Goal: Information Seeking & Learning: Learn about a topic

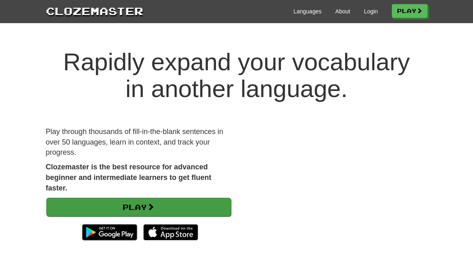
click at [145, 204] on link "Play" at bounding box center [138, 207] width 185 height 19
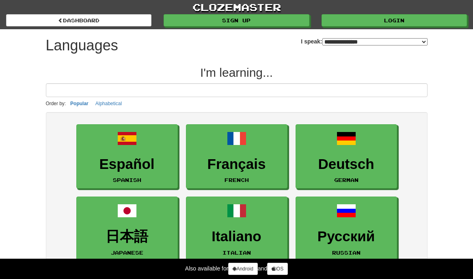
select select "*******"
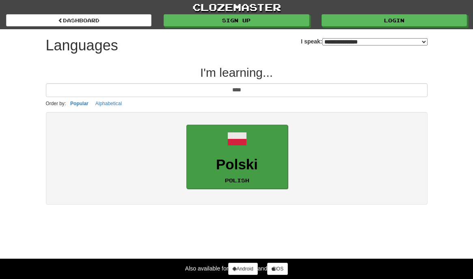
type input "****"
click at [238, 166] on h3 "Polski" at bounding box center [237, 165] width 93 height 16
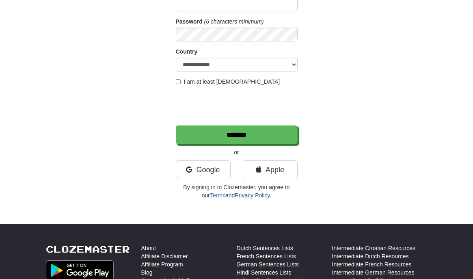
scroll to position [53, 0]
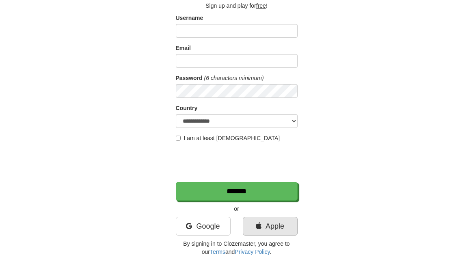
click at [260, 222] on link "Apple" at bounding box center [270, 226] width 55 height 19
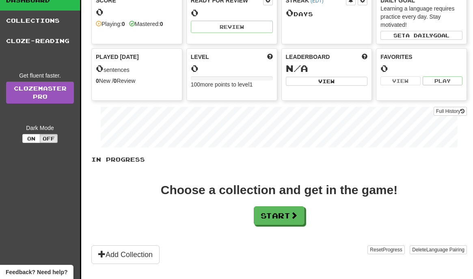
scroll to position [54, 0]
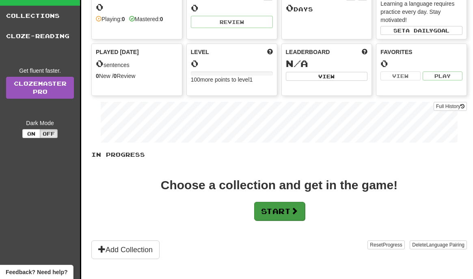
click at [287, 208] on button "Start" at bounding box center [279, 211] width 51 height 19
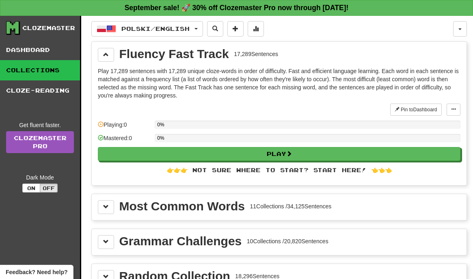
scroll to position [58, 0]
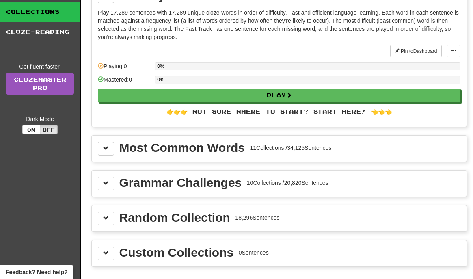
click at [164, 154] on div "Most Common Words" at bounding box center [181, 148] width 125 height 12
click at [106, 152] on button at bounding box center [106, 149] width 16 height 14
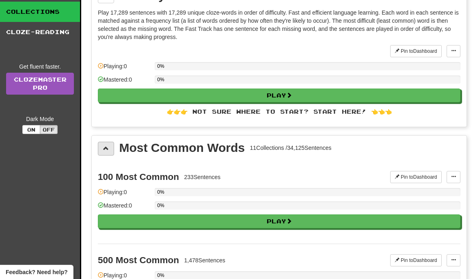
click at [106, 152] on button at bounding box center [106, 149] width 16 height 14
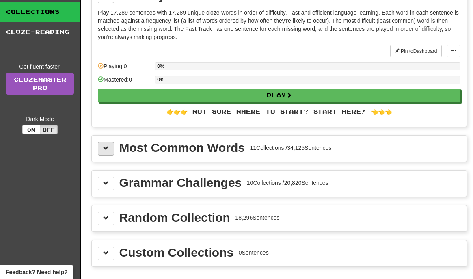
click at [106, 152] on button at bounding box center [106, 149] width 16 height 14
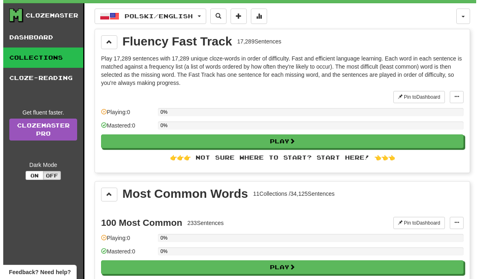
scroll to position [14, 0]
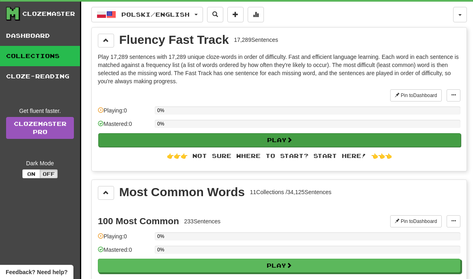
click at [216, 138] on button "Play" at bounding box center [279, 140] width 363 height 14
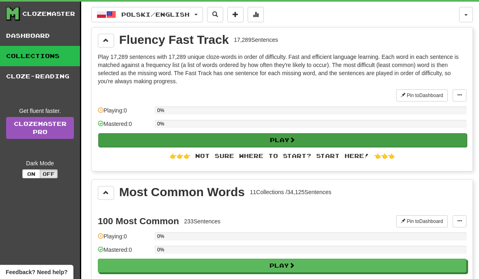
select select "**"
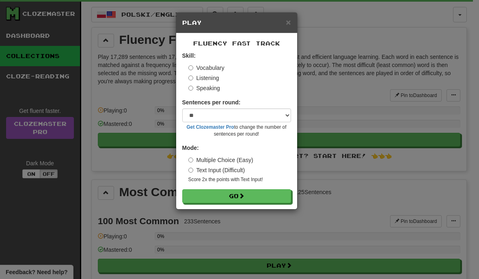
click at [258, 186] on form "Skill: Vocabulary Listening Speaking Sentences per round: * ** ** ** ** ** *** …" at bounding box center [236, 127] width 109 height 151
click at [253, 196] on button "Go" at bounding box center [237, 197] width 109 height 14
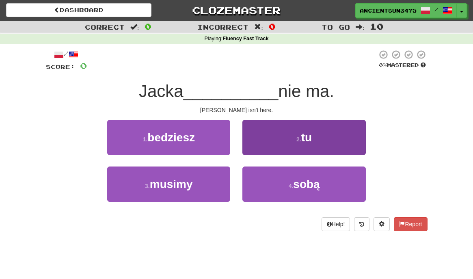
click at [311, 143] on button "2 . tu" at bounding box center [303, 137] width 123 height 35
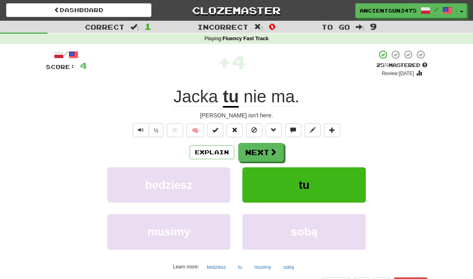
scroll to position [17, 0]
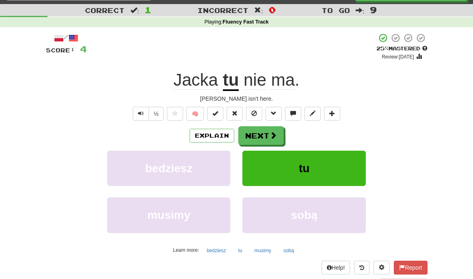
click at [415, 67] on div "/ Score: 4 + 4 25 % Mastered Review: 2025-09-20 Jacka tu nie ma . Jack isn't he…" at bounding box center [237, 160] width 382 height 255
click at [260, 134] on button "Next" at bounding box center [261, 136] width 45 height 19
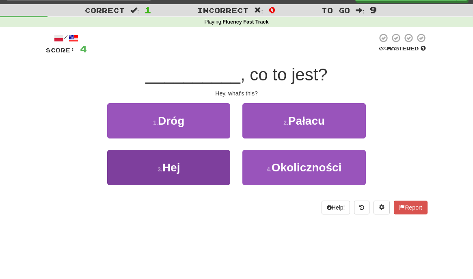
click at [178, 156] on button "3 . Hej" at bounding box center [168, 167] width 123 height 35
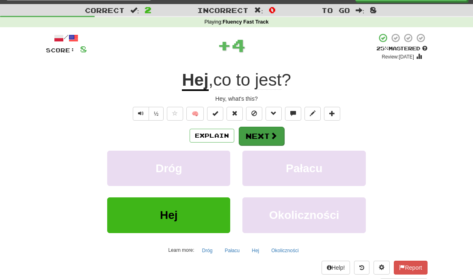
click at [258, 134] on button "Next" at bounding box center [261, 136] width 45 height 19
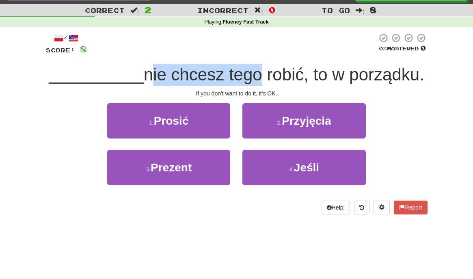
drag, startPoint x: 138, startPoint y: 76, endPoint x: 245, endPoint y: 78, distance: 106.8
click at [246, 78] on span "nie chcesz tego robić, to w porządku." at bounding box center [284, 74] width 281 height 19
click at [234, 82] on span "nie chcesz tego robić, to w porządku." at bounding box center [284, 74] width 281 height 19
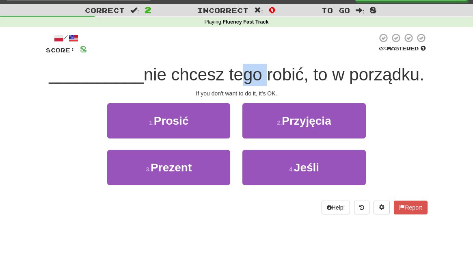
drag, startPoint x: 228, startPoint y: 79, endPoint x: 260, endPoint y: 80, distance: 32.5
click at [260, 80] on span "nie chcesz tego robić, to w porządku." at bounding box center [284, 74] width 281 height 19
drag, startPoint x: 209, startPoint y: 74, endPoint x: 298, endPoint y: 80, distance: 89.5
click at [298, 80] on span "nie chcesz tego robić, to w porządku." at bounding box center [284, 74] width 281 height 19
click at [306, 80] on span "nie chcesz tego robić, to w porządku." at bounding box center [284, 74] width 281 height 19
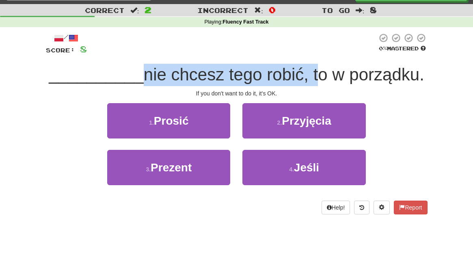
drag, startPoint x: 136, startPoint y: 72, endPoint x: 310, endPoint y: 76, distance: 173.8
click at [310, 76] on span "nie chcesz tego robić, to w porządku." at bounding box center [284, 74] width 281 height 19
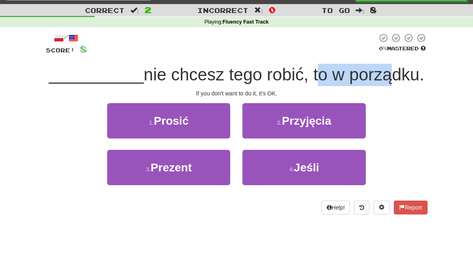
drag, startPoint x: 313, startPoint y: 76, endPoint x: 404, endPoint y: 81, distance: 91.5
click at [399, 81] on span "nie chcesz tego robić, to w porządku." at bounding box center [284, 74] width 281 height 19
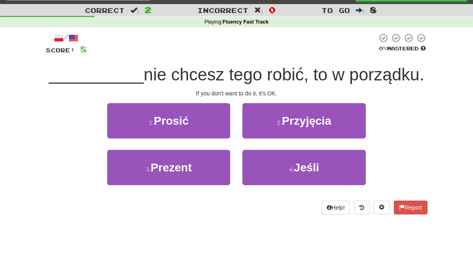
click at [410, 79] on span "nie chcesz tego robić, to w porządku." at bounding box center [284, 74] width 281 height 19
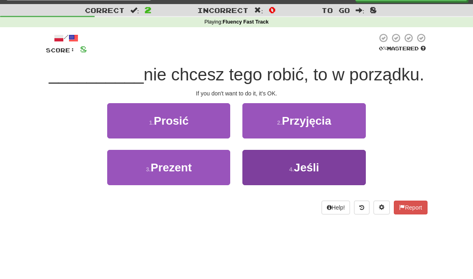
click at [317, 174] on button "4 . Jeśli" at bounding box center [303, 167] width 123 height 35
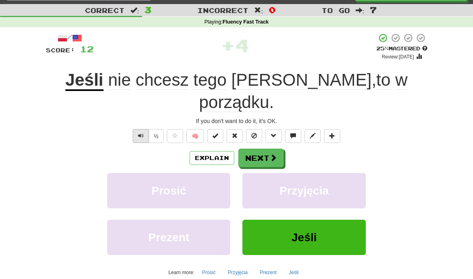
click at [139, 133] on span "Text-to-speech controls" at bounding box center [141, 136] width 6 height 6
click at [138, 129] on button "Text-to-speech controls" at bounding box center [141, 136] width 16 height 14
click at [138, 133] on span "Text-to-speech controls" at bounding box center [141, 136] width 6 height 6
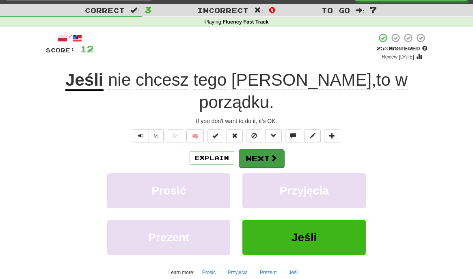
click at [263, 149] on button "Next" at bounding box center [261, 158] width 45 height 19
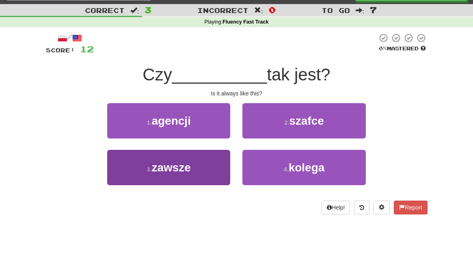
click at [197, 160] on button "3 . zawsze" at bounding box center [168, 167] width 123 height 35
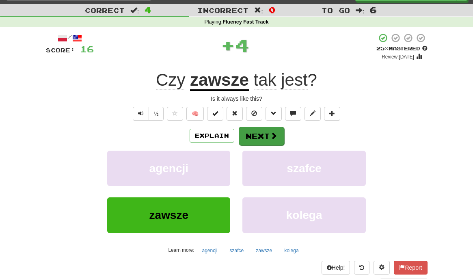
click at [254, 134] on button "Next" at bounding box center [261, 136] width 45 height 19
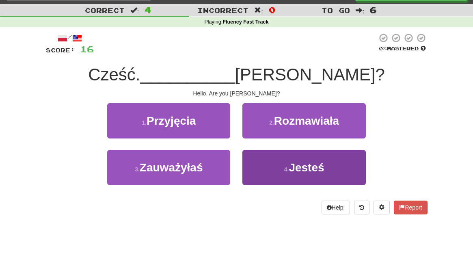
click at [288, 166] on small "4 ." at bounding box center [286, 169] width 5 height 6
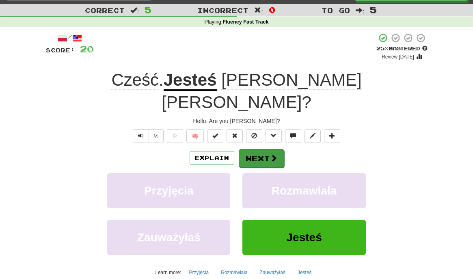
click at [277, 149] on button "Next" at bounding box center [261, 158] width 45 height 19
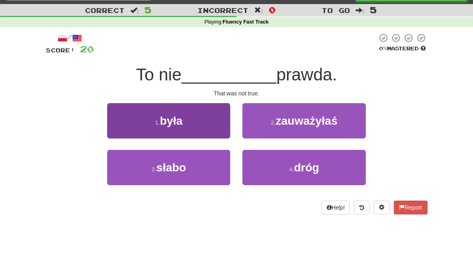
click at [215, 131] on button "1 . była" at bounding box center [168, 120] width 123 height 35
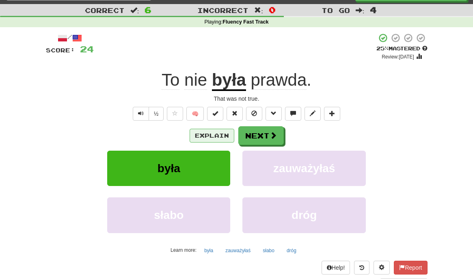
click at [226, 134] on button "Explain" at bounding box center [212, 136] width 45 height 14
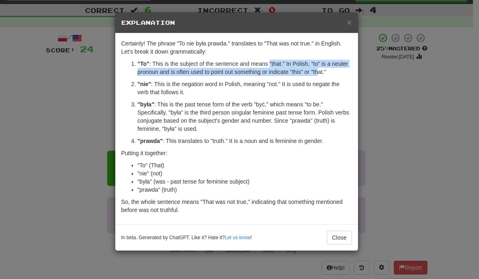
drag, startPoint x: 271, startPoint y: 62, endPoint x: 322, endPoint y: 73, distance: 51.7
click at [322, 73] on p ""To" : This is the subject of the sentence and means "that." In Polish, "to" is…" at bounding box center [245, 68] width 214 height 16
drag, startPoint x: 221, startPoint y: 66, endPoint x: 266, endPoint y: 78, distance: 46.2
click at [266, 78] on ol ""To" : This is the subject of the sentence and means "that." In Polish, "to" is…" at bounding box center [236, 102] width 231 height 85
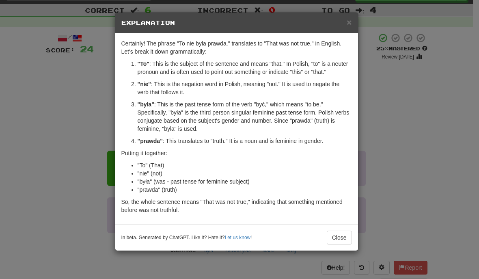
click at [280, 75] on p ""To" : This is the subject of the sentence and means "that." In Polish, "to" is…" at bounding box center [245, 68] width 214 height 16
drag, startPoint x: 250, startPoint y: 103, endPoint x: 309, endPoint y: 106, distance: 58.9
click at [309, 106] on p ""była" : This is the past tense form of the verb "być," which means "to be." Sp…" at bounding box center [245, 116] width 214 height 32
click at [351, 26] on span "×" at bounding box center [349, 21] width 5 height 9
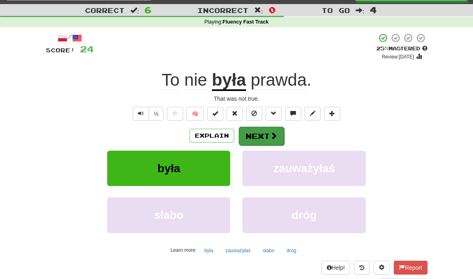
click at [266, 133] on button "Next" at bounding box center [261, 136] width 45 height 19
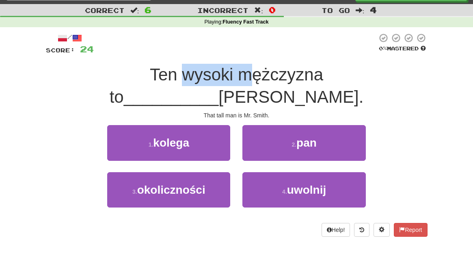
drag, startPoint x: 102, startPoint y: 73, endPoint x: 164, endPoint y: 73, distance: 61.7
click at [164, 73] on span "Ten wysoki mężczyzna to" at bounding box center [217, 85] width 214 height 41
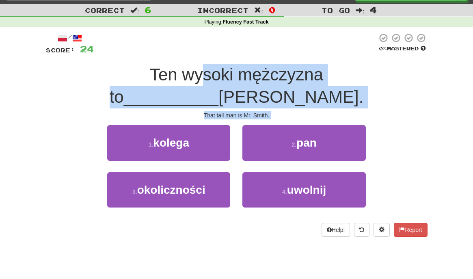
click at [120, 80] on span "Ten wysoki mężczyzna to" at bounding box center [217, 85] width 214 height 41
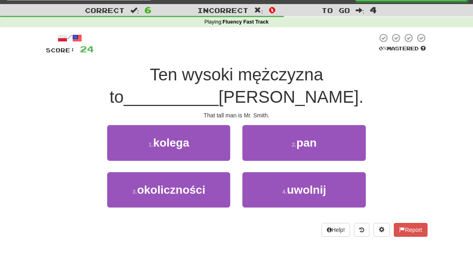
click at [110, 78] on span "Ten wysoki mężczyzna to" at bounding box center [217, 85] width 214 height 41
click at [110, 72] on span "Ten wysoki mężczyzna to" at bounding box center [217, 85] width 214 height 41
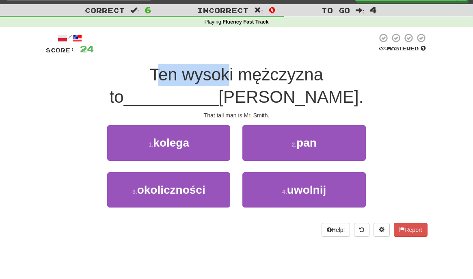
drag, startPoint x: 73, startPoint y: 74, endPoint x: 148, endPoint y: 68, distance: 75.4
click at [148, 68] on span "Ten wysoki mężczyzna to" at bounding box center [217, 85] width 214 height 41
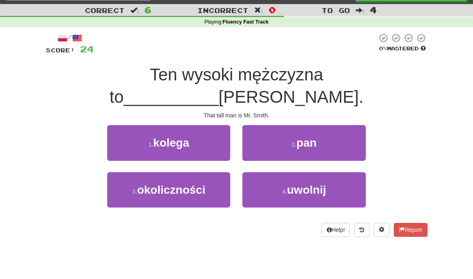
click at [172, 67] on span "Ten wysoki mężczyzna to" at bounding box center [217, 85] width 214 height 41
click at [261, 74] on span "Ten wysoki mężczyzna to" at bounding box center [217, 85] width 214 height 41
click at [219, 87] on span "__________" at bounding box center [171, 96] width 95 height 19
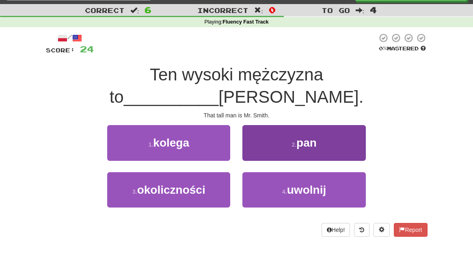
click at [318, 125] on button "2 . pan" at bounding box center [303, 142] width 123 height 35
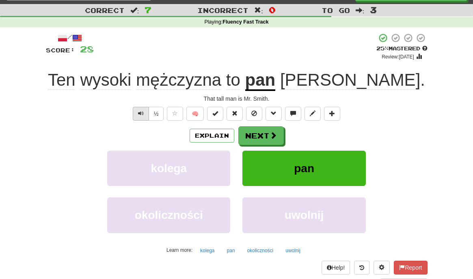
click at [140, 115] on span "Text-to-speech controls" at bounding box center [141, 113] width 6 height 6
click at [139, 111] on span "Text-to-speech controls" at bounding box center [141, 113] width 6 height 6
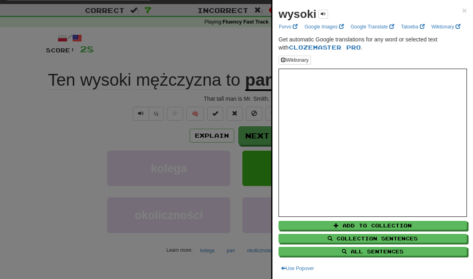
click at [461, 11] on div "wysoki × Forvo Google Images Google Translate Tatoeba Wiktionary Get automatic …" at bounding box center [372, 139] width 201 height 279
click at [462, 7] on span "×" at bounding box center [464, 10] width 5 height 9
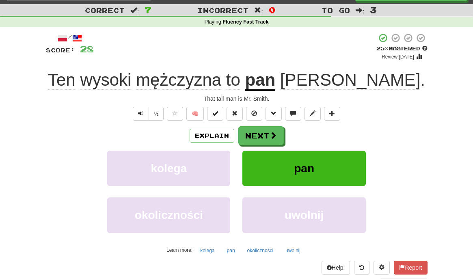
click at [359, 122] on div "/ Score: 28 + 4 25 % Mastered Review: 2025-09-20 Ten wysoki mężczyzna to pan Sm…" at bounding box center [237, 160] width 382 height 255
click at [272, 136] on span at bounding box center [273, 135] width 7 height 7
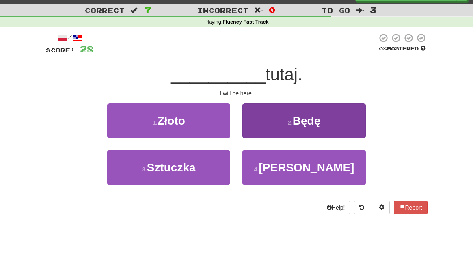
click at [285, 114] on button "2 . Będę" at bounding box center [303, 120] width 123 height 35
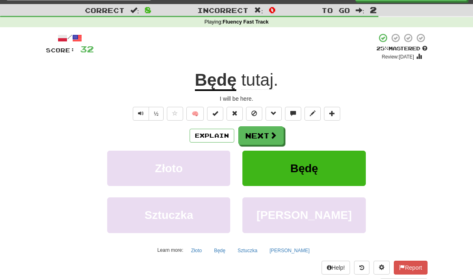
click at [226, 86] on u "Będę" at bounding box center [216, 80] width 42 height 21
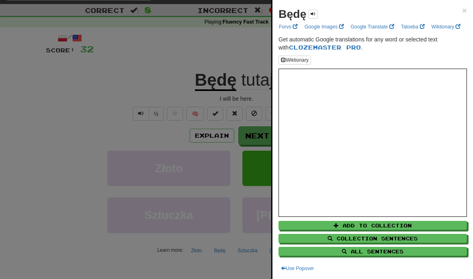
click at [162, 108] on div at bounding box center [236, 139] width 473 height 279
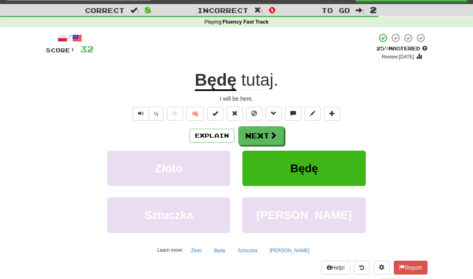
click at [132, 114] on div "½" at bounding box center [147, 114] width 33 height 14
click at [135, 113] on button "Text-to-speech controls" at bounding box center [141, 114] width 16 height 14
click at [190, 110] on button "🧠" at bounding box center [194, 114] width 17 height 14
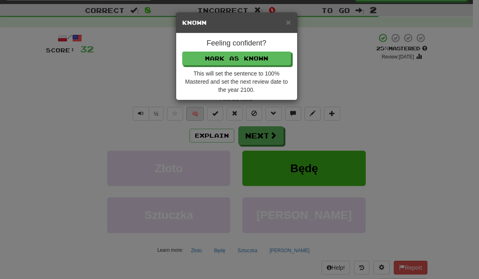
click at [190, 110] on div "× Known Feeling confident? Mark as Known This will set the sentence to 100% Mas…" at bounding box center [239, 139] width 479 height 279
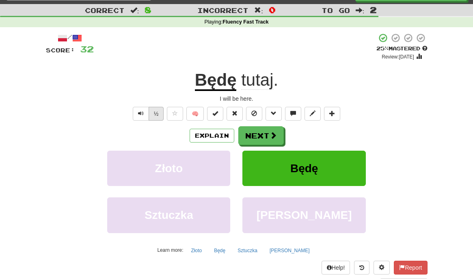
click at [158, 113] on button "½" at bounding box center [156, 114] width 15 height 14
click at [147, 113] on button "Text-to-speech controls" at bounding box center [141, 114] width 16 height 14
click at [248, 132] on button "Next" at bounding box center [261, 136] width 45 height 19
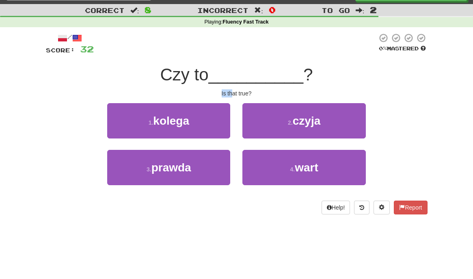
drag, startPoint x: 220, startPoint y: 91, endPoint x: 252, endPoint y: 95, distance: 32.2
click at [249, 94] on div "Is that true?" at bounding box center [237, 93] width 382 height 8
click at [242, 95] on div "Is that true?" at bounding box center [237, 93] width 382 height 8
drag, startPoint x: 219, startPoint y: 93, endPoint x: 247, endPoint y: 93, distance: 28.0
click at [247, 93] on div "Is that true?" at bounding box center [237, 93] width 382 height 8
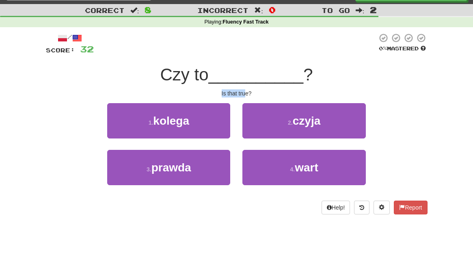
click at [246, 93] on div "Is that true?" at bounding box center [237, 93] width 382 height 8
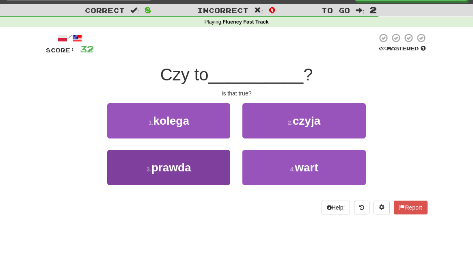
click at [186, 161] on span "prawda" at bounding box center [171, 167] width 40 height 13
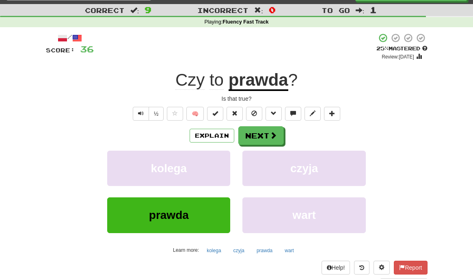
click at [213, 80] on span "to" at bounding box center [216, 79] width 14 height 19
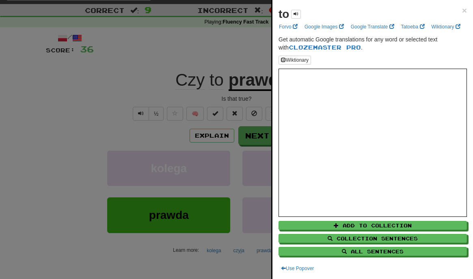
click at [213, 80] on div at bounding box center [236, 139] width 473 height 279
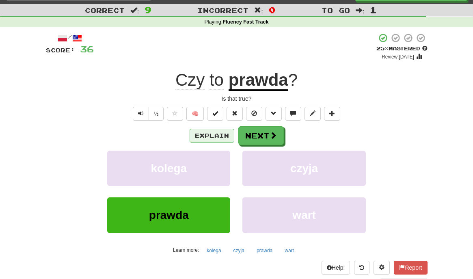
click at [216, 134] on button "Explain" at bounding box center [212, 136] width 45 height 14
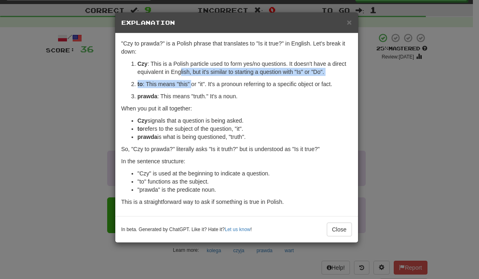
drag, startPoint x: 180, startPoint y: 70, endPoint x: 193, endPoint y: 83, distance: 18.1
click at [193, 83] on ol "Czy : This is a Polish particle used to form yes/no questions. It doesn't have …" at bounding box center [236, 80] width 231 height 41
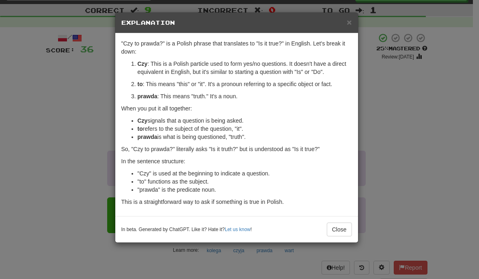
click at [190, 77] on ol "Czy : This is a Polish particle used to form yes/no questions. It doesn't have …" at bounding box center [236, 80] width 231 height 41
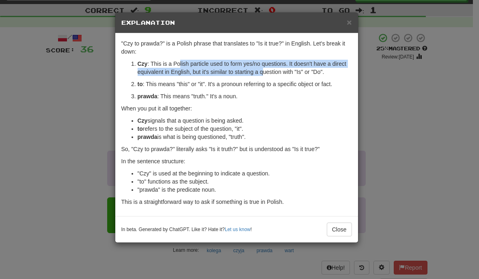
drag, startPoint x: 191, startPoint y: 73, endPoint x: 265, endPoint y: 71, distance: 73.9
click at [265, 71] on p "Czy : This is a Polish particle used to form yes/no questions. It doesn't have …" at bounding box center [245, 68] width 214 height 16
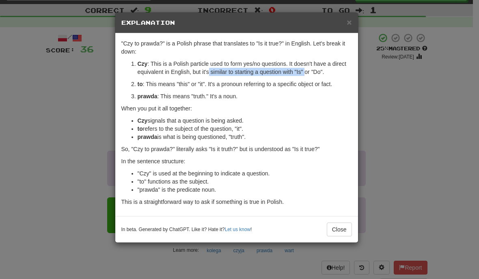
drag, startPoint x: 309, startPoint y: 75, endPoint x: 210, endPoint y: 67, distance: 99.0
click at [210, 67] on p "Czy : This is a Polish particle used to form yes/no questions. It doesn't have …" at bounding box center [245, 68] width 214 height 16
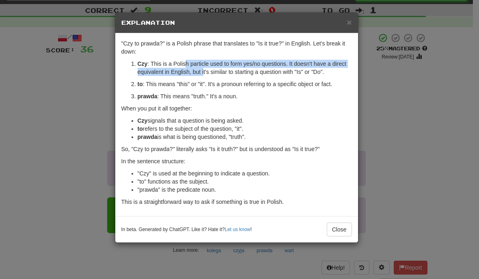
drag, startPoint x: 186, startPoint y: 65, endPoint x: 204, endPoint y: 71, distance: 19.5
click at [204, 71] on p "Czy : This is a Polish particle used to form yes/no questions. It doesn't have …" at bounding box center [245, 68] width 214 height 16
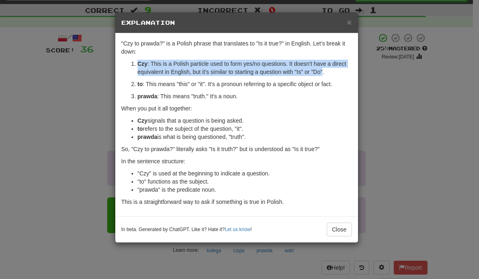
drag, startPoint x: 148, startPoint y: 61, endPoint x: 327, endPoint y: 73, distance: 179.4
click at [327, 73] on div ""Czy to prawda?" is a Polish phrase that translates to "Is it true?" in English…" at bounding box center [236, 124] width 243 height 183
click at [161, 67] on p "Czy : This is a Polish particle used to form yes/no questions. It doesn't have …" at bounding box center [245, 68] width 214 height 16
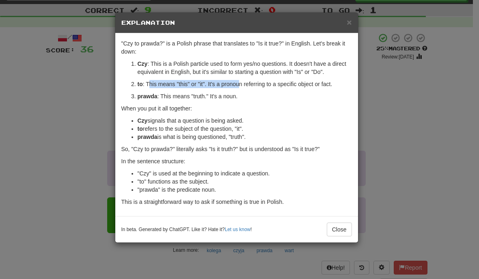
drag, startPoint x: 148, startPoint y: 82, endPoint x: 242, endPoint y: 84, distance: 94.6
click at [242, 84] on p "to : This means "this" or "it". It's a pronoun referring to a specific object o…" at bounding box center [245, 84] width 214 height 8
click at [69, 112] on div "× Explanation "Czy to prawda?" is a Polish phrase that translates to "Is it tru…" at bounding box center [239, 139] width 479 height 279
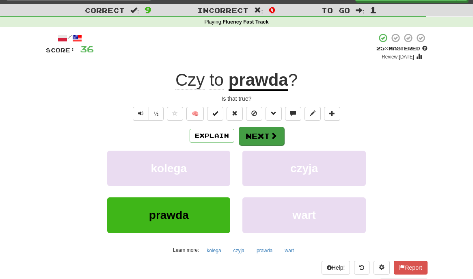
click at [270, 127] on button "Next" at bounding box center [261, 136] width 45 height 19
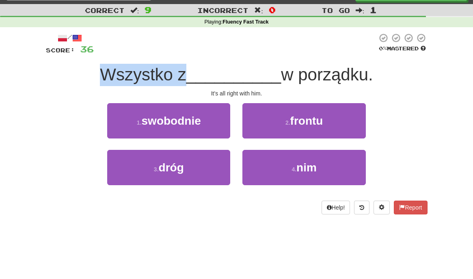
drag, startPoint x: 111, startPoint y: 71, endPoint x: 182, endPoint y: 71, distance: 71.0
click at [182, 71] on span "Wszystko z" at bounding box center [143, 74] width 86 height 19
click at [172, 80] on span "Wszystko z" at bounding box center [143, 74] width 86 height 19
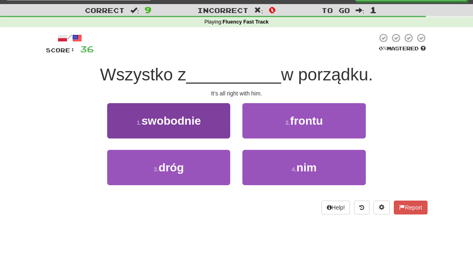
click at [166, 129] on button "1 . swobodnie" at bounding box center [168, 120] width 123 height 35
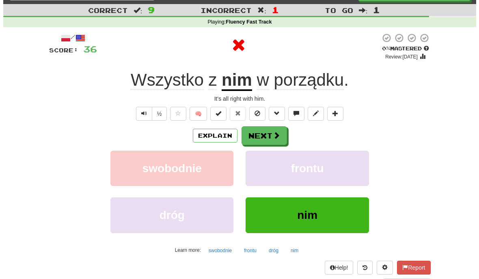
scroll to position [37, 0]
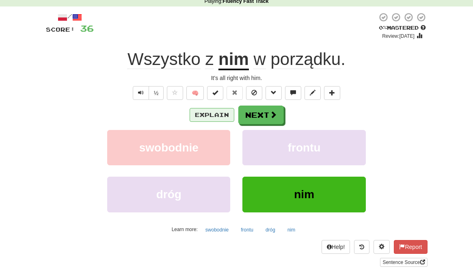
click at [212, 110] on button "Explain" at bounding box center [212, 115] width 45 height 14
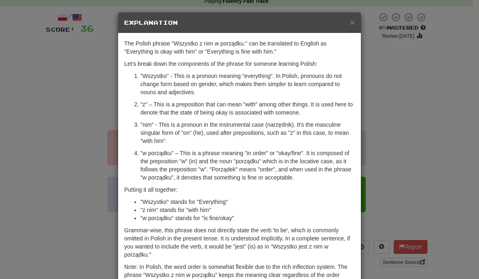
scroll to position [6, 0]
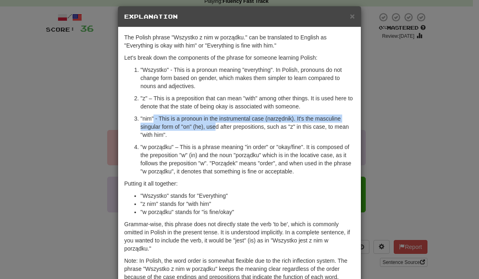
drag, startPoint x: 151, startPoint y: 117, endPoint x: 212, endPoint y: 127, distance: 61.7
click at [212, 127] on p ""nim" - This is a pronoun in the instrumental case (narzędnik). It's the mascul…" at bounding box center [247, 126] width 214 height 24
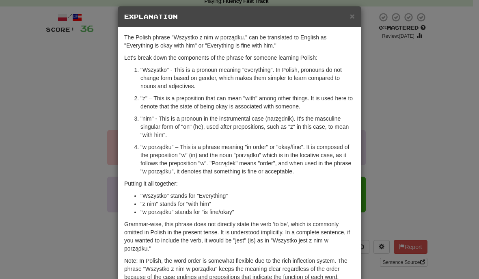
click at [226, 128] on p ""nim" - This is a pronoun in the instrumental case (narzędnik). It's the mascul…" at bounding box center [247, 126] width 214 height 24
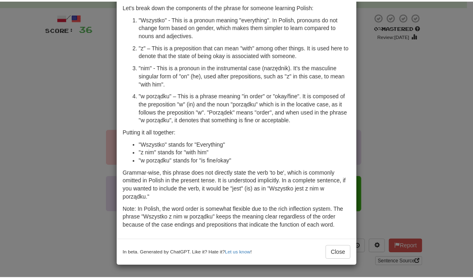
scroll to position [0, 0]
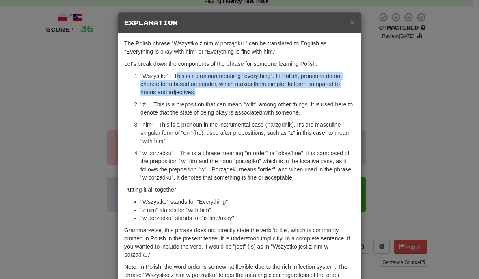
drag, startPoint x: 174, startPoint y: 76, endPoint x: 196, endPoint y: 94, distance: 28.3
click at [196, 94] on p ""Wszystko" - This is a pronoun meaning "everything". In Polish, pronouns do not…" at bounding box center [247, 84] width 214 height 24
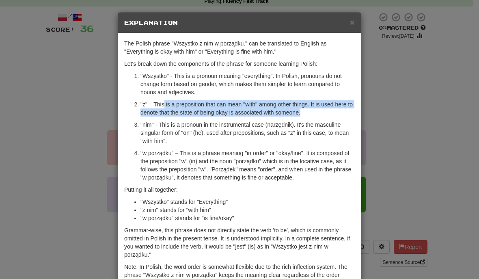
drag, startPoint x: 162, startPoint y: 104, endPoint x: 322, endPoint y: 113, distance: 161.1
click at [322, 113] on p ""z" – This is a preposition that can mean "with" among other things. It is used…" at bounding box center [247, 108] width 214 height 16
click at [250, 111] on p ""z" – This is a preposition that can mean "with" among other things. It is used…" at bounding box center [247, 108] width 214 height 16
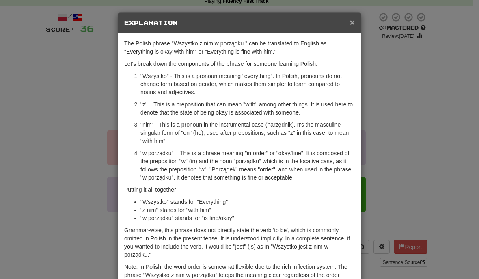
click at [350, 26] on span "×" at bounding box center [352, 21] width 5 height 9
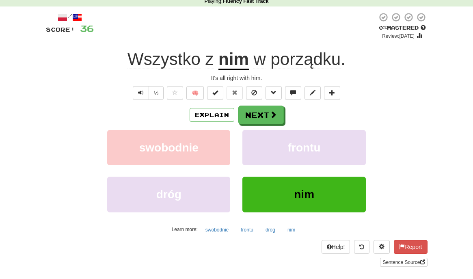
click at [327, 198] on button "nim" at bounding box center [303, 194] width 123 height 35
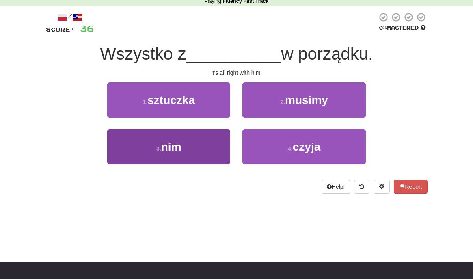
click at [170, 145] on span "nim" at bounding box center [171, 146] width 20 height 13
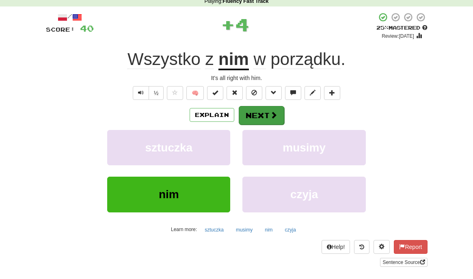
click at [264, 118] on button "Next" at bounding box center [261, 115] width 45 height 19
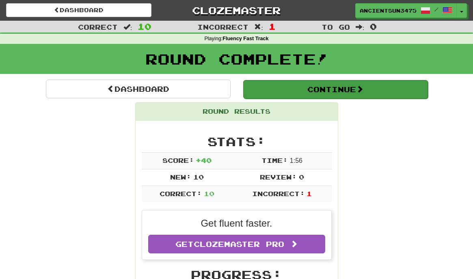
click at [304, 89] on button "Continue" at bounding box center [335, 89] width 185 height 19
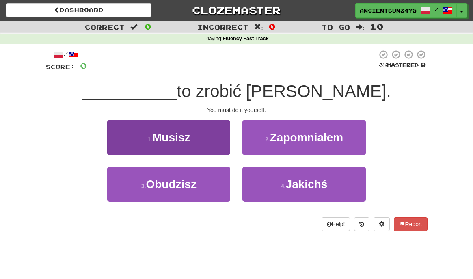
click at [184, 138] on span "Musisz" at bounding box center [171, 137] width 38 height 13
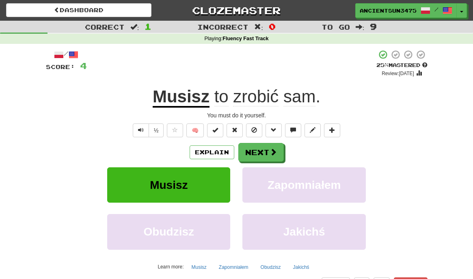
click at [223, 96] on span "to" at bounding box center [221, 96] width 14 height 19
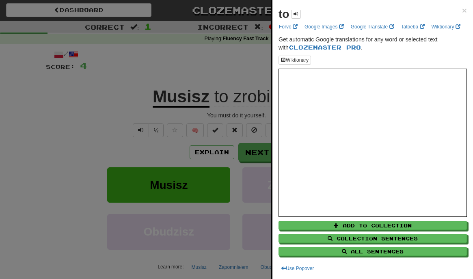
click at [223, 96] on div at bounding box center [236, 139] width 473 height 279
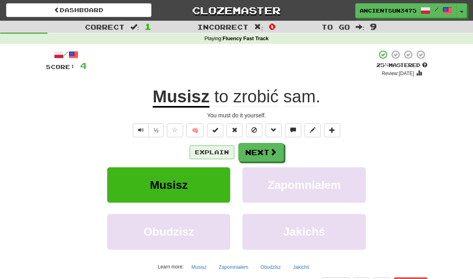
click at [210, 147] on button "Explain" at bounding box center [212, 152] width 45 height 14
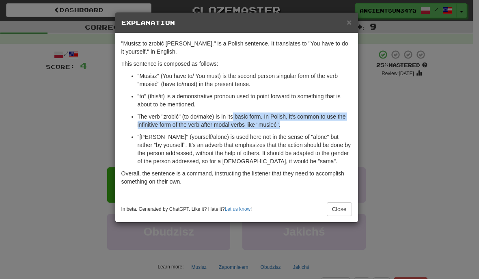
drag, startPoint x: 233, startPoint y: 119, endPoint x: 311, endPoint y: 127, distance: 77.7
click at [311, 127] on p "The verb "zrobić" (to do/make) is in its basic form. In Polish, it's common to …" at bounding box center [245, 120] width 214 height 16
drag, startPoint x: 162, startPoint y: 118, endPoint x: 194, endPoint y: 120, distance: 32.1
click at [194, 120] on p "The verb "zrobić" (to do/make) is in its basic form. In Polish, it's common to …" at bounding box center [245, 120] width 214 height 16
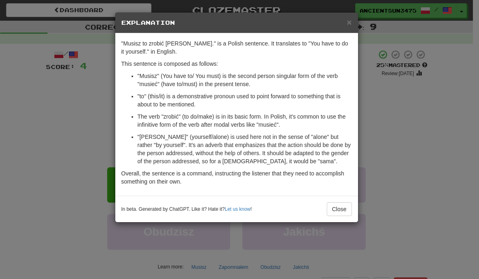
click at [283, 123] on p "The verb "zrobić" (to do/make) is in its basic form. In Polish, it's common to …" at bounding box center [245, 120] width 214 height 16
drag, startPoint x: 286, startPoint y: 125, endPoint x: 194, endPoint y: 121, distance: 92.2
click at [187, 121] on p "The verb "zrobić" (to do/make) is in its basic form. In Polish, it's common to …" at bounding box center [245, 120] width 214 height 16
click at [227, 123] on p "The verb "zrobić" (to do/make) is in its basic form. In Polish, it's common to …" at bounding box center [245, 120] width 214 height 16
click at [172, 120] on p "The verb "zrobić" (to do/make) is in its basic form. In Polish, it's common to …" at bounding box center [245, 120] width 214 height 16
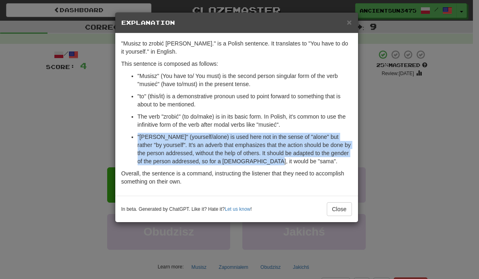
drag, startPoint x: 134, startPoint y: 138, endPoint x: 291, endPoint y: 160, distance: 158.4
click at [291, 160] on ul ""Musisz" (You have to/ You must) is the second person singular form of the verb…" at bounding box center [236, 118] width 231 height 93
click at [291, 160] on p ""sam" (yourself/alone) is used here not in the sense of "alone" but rather "by …" at bounding box center [245, 149] width 214 height 32
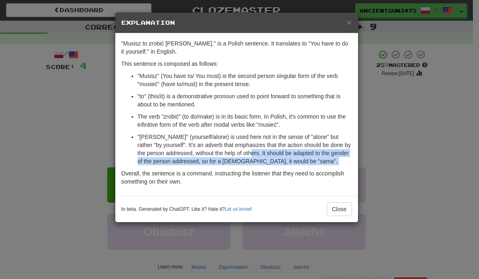
drag, startPoint x: 265, startPoint y: 150, endPoint x: 330, endPoint y: 166, distance: 66.5
click at [330, 166] on div ""Musisz to zrobić sam." is a Polish sentence. It translates to "You have to do …" at bounding box center [236, 114] width 243 height 162
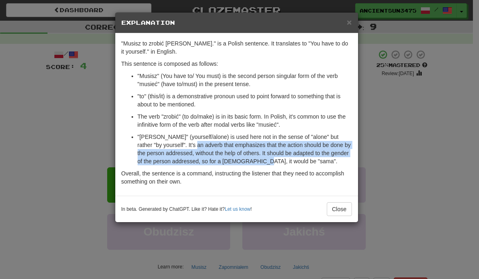
drag, startPoint x: 200, startPoint y: 141, endPoint x: 278, endPoint y: 161, distance: 80.9
click at [278, 161] on p ""sam" (yourself/alone) is used here not in the sense of "alone" but rather "by …" at bounding box center [245, 149] width 214 height 32
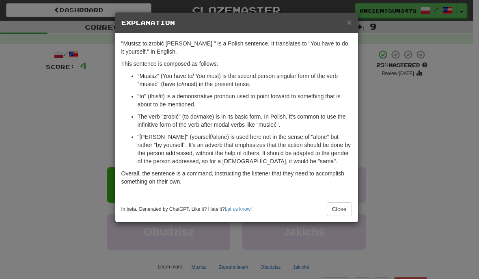
click at [282, 160] on p ""sam" (yourself/alone) is used here not in the sense of "alone" but rather "by …" at bounding box center [245, 149] width 214 height 32
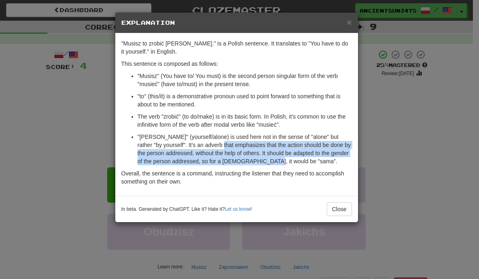
drag, startPoint x: 310, startPoint y: 161, endPoint x: 227, endPoint y: 143, distance: 84.7
click at [227, 143] on p ""sam" (yourself/alone) is used here not in the sense of "alone" but rather "by …" at bounding box center [245, 149] width 214 height 32
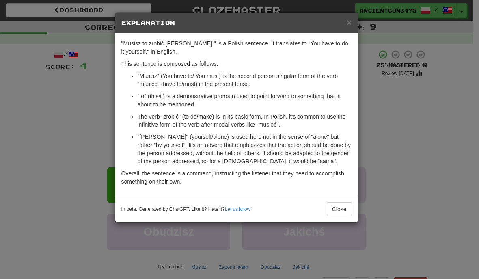
click at [202, 135] on p ""sam" (yourself/alone) is used here not in the sense of "alone" but rather "by …" at bounding box center [245, 149] width 214 height 32
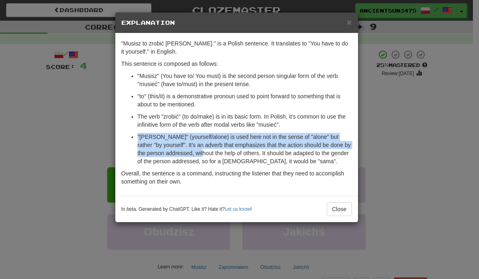
drag, startPoint x: 147, startPoint y: 141, endPoint x: 220, endPoint y: 153, distance: 74.4
click at [220, 153] on p ""sam" (yourself/alone) is used here not in the sense of "alone" but rather "by …" at bounding box center [245, 149] width 214 height 32
click at [347, 22] on span "×" at bounding box center [349, 21] width 5 height 9
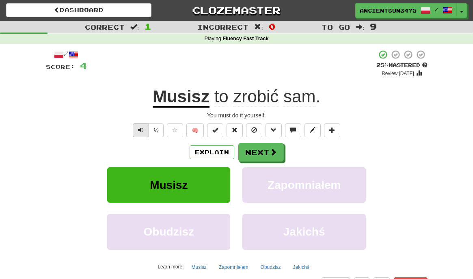
click at [140, 130] on span "Text-to-speech controls" at bounding box center [141, 130] width 6 height 6
click at [259, 148] on button "Next" at bounding box center [261, 152] width 45 height 19
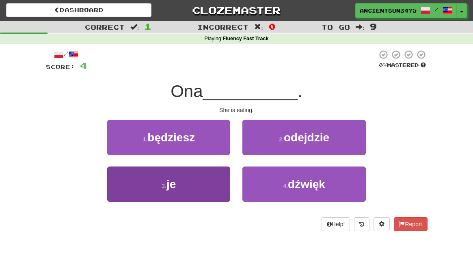
click at [210, 168] on button "3 . je" at bounding box center [168, 183] width 123 height 35
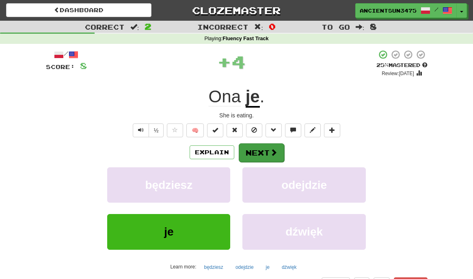
click at [283, 151] on button "Next" at bounding box center [261, 152] width 45 height 19
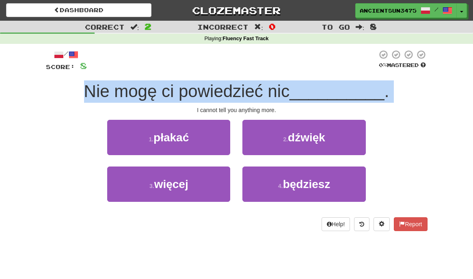
drag, startPoint x: 89, startPoint y: 95, endPoint x: 171, endPoint y: 101, distance: 81.9
click at [171, 101] on div "/ Score: 8 0 % Mastered Nie mogę ci powiedzieć nic __________ . I cannot tell y…" at bounding box center [237, 140] width 382 height 181
click at [168, 98] on span "Nie mogę ci powiedzieć nic" at bounding box center [187, 91] width 206 height 19
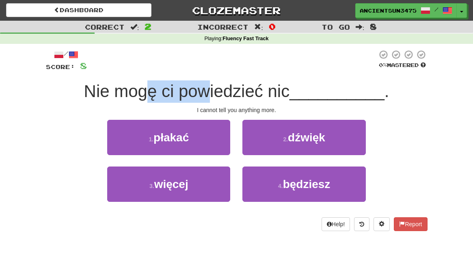
drag, startPoint x: 152, startPoint y: 95, endPoint x: 212, endPoint y: 97, distance: 59.7
click at [212, 98] on span "Nie mogę ci powiedzieć nic" at bounding box center [187, 91] width 206 height 19
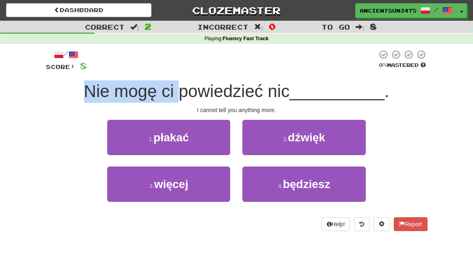
drag, startPoint x: 116, startPoint y: 95, endPoint x: 183, endPoint y: 98, distance: 67.0
click at [183, 98] on span "Nie mogę ci powiedzieć nic" at bounding box center [187, 91] width 206 height 19
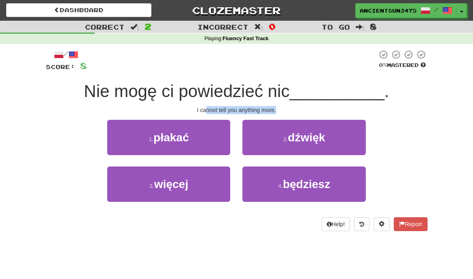
drag, startPoint x: 205, startPoint y: 111, endPoint x: 255, endPoint y: 112, distance: 50.3
click at [255, 112] on div "I cannot tell you anything more." at bounding box center [237, 110] width 382 height 8
click at [253, 110] on div "I cannot tell you anything more." at bounding box center [237, 110] width 382 height 8
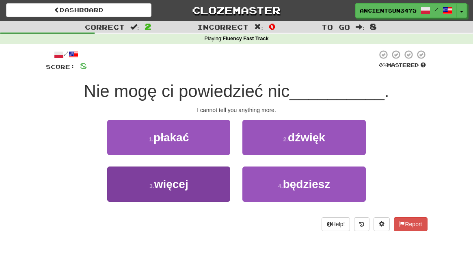
click at [189, 168] on button "3 . więcej" at bounding box center [168, 183] width 123 height 35
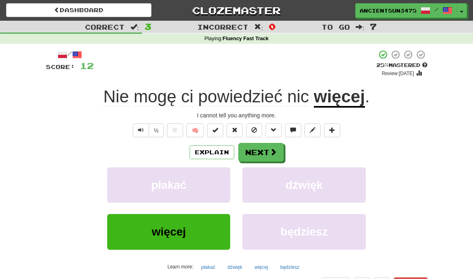
click at [438, 218] on div "Correct : 3 Incorrect : 0 To go : 7 Playing : Fluency Fast Track / Score: 12 + …" at bounding box center [236, 168] width 473 height 295
click at [137, 133] on button "Text-to-speech controls" at bounding box center [141, 130] width 16 height 14
click at [216, 152] on button "Explain" at bounding box center [212, 152] width 45 height 14
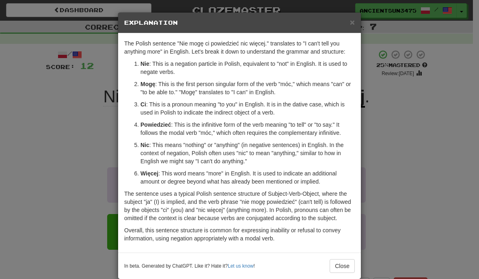
click at [347, 28] on div "× Explanation" at bounding box center [239, 23] width 243 height 21
click at [350, 27] on span "×" at bounding box center [352, 21] width 5 height 9
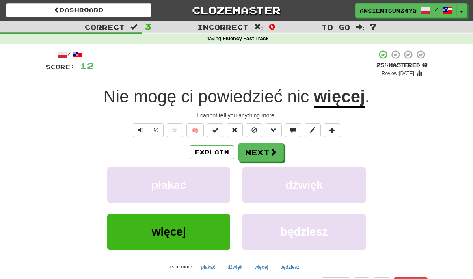
click at [334, 102] on u "więcej" at bounding box center [339, 97] width 51 height 21
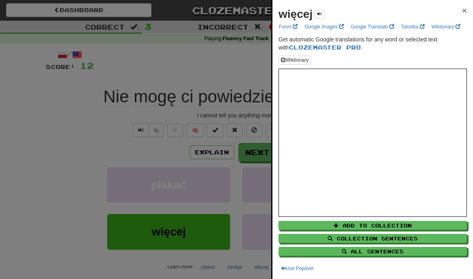
click at [462, 9] on span "×" at bounding box center [464, 10] width 5 height 9
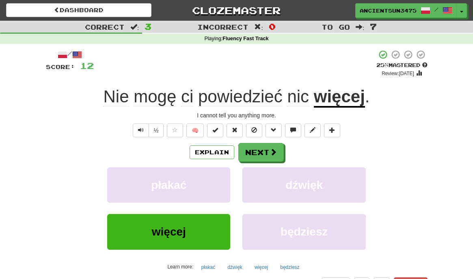
click at [339, 103] on u "więcej" at bounding box center [339, 97] width 51 height 21
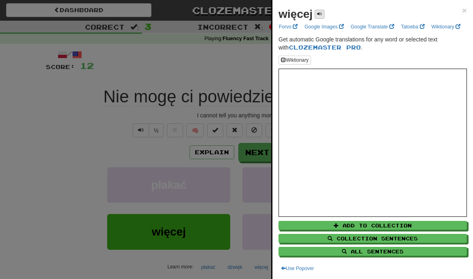
click at [322, 14] on span at bounding box center [319, 13] width 5 height 5
click at [127, 131] on div at bounding box center [236, 139] width 473 height 279
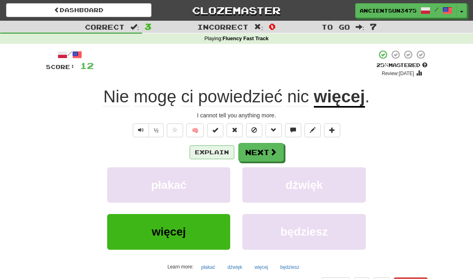
click at [219, 148] on button "Explain" at bounding box center [212, 152] width 45 height 14
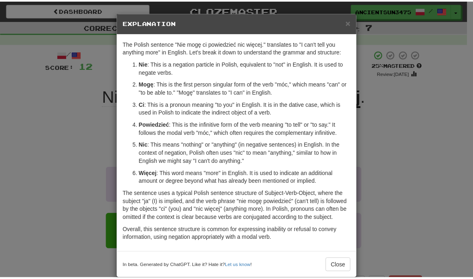
scroll to position [2, 0]
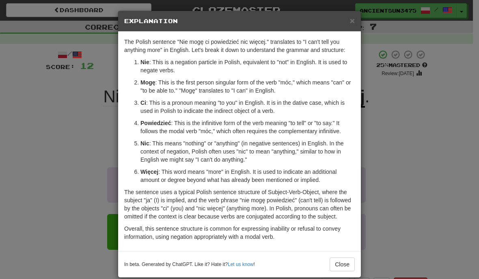
click at [292, 184] on div "The Polish sentence "Nie mogę ci powiedzieć nic więcej." translates to "I can't…" at bounding box center [239, 141] width 243 height 219
click at [341, 264] on button "Close" at bounding box center [342, 264] width 25 height 14
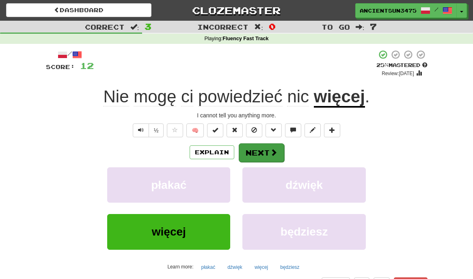
click at [251, 150] on button "Next" at bounding box center [261, 152] width 45 height 19
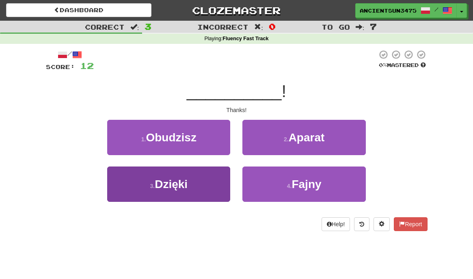
click at [188, 179] on span "Dzięki" at bounding box center [171, 184] width 33 height 13
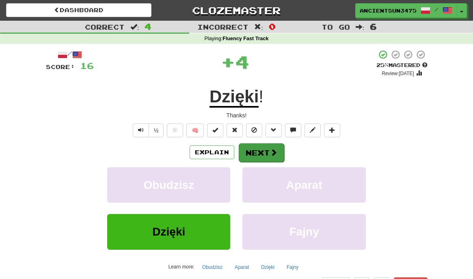
click at [261, 148] on button "Next" at bounding box center [261, 152] width 45 height 19
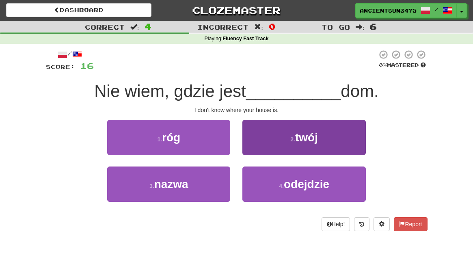
click at [261, 148] on button "2 . twój" at bounding box center [303, 137] width 123 height 35
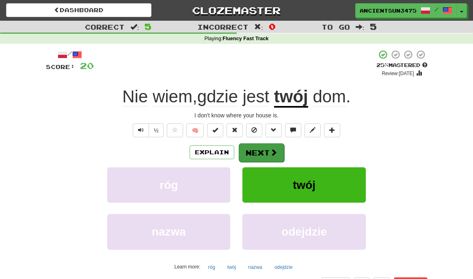
click at [260, 152] on button "Next" at bounding box center [261, 152] width 45 height 19
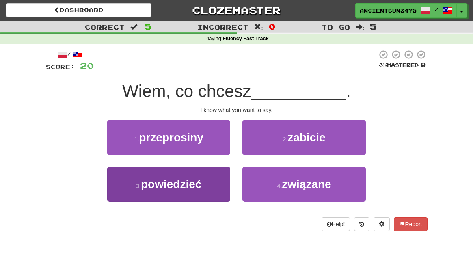
click at [203, 177] on button "3 . powiedzieć" at bounding box center [168, 183] width 123 height 35
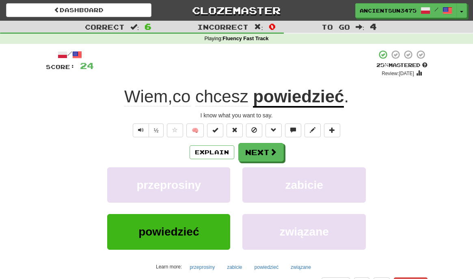
drag, startPoint x: 176, startPoint y: 95, endPoint x: 257, endPoint y: 104, distance: 82.1
click at [257, 104] on div "Wiem , co chcesz powiedzieć ." at bounding box center [237, 97] width 382 height 22
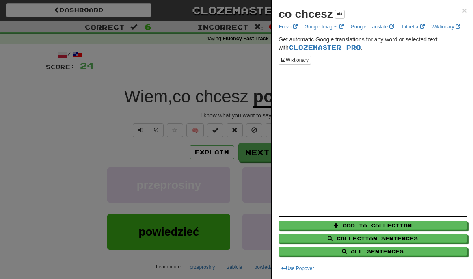
click at [460, 17] on div "co chcesz ×" at bounding box center [373, 14] width 188 height 16
click at [462, 9] on span "×" at bounding box center [464, 10] width 5 height 9
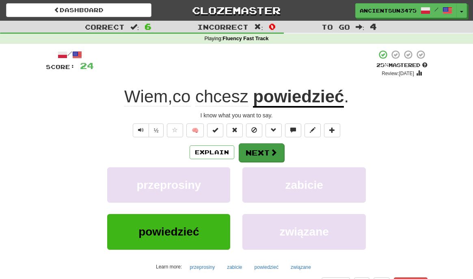
click at [253, 145] on button "Next" at bounding box center [261, 152] width 45 height 19
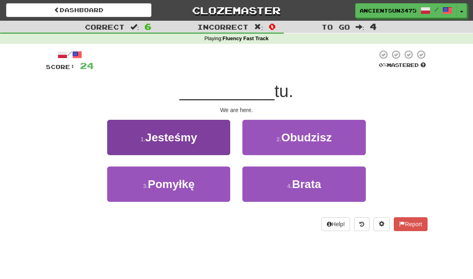
click at [190, 142] on span "Jesteśmy" at bounding box center [171, 137] width 52 height 13
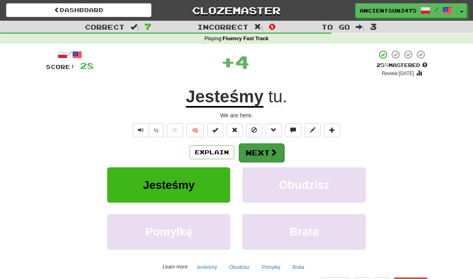
click at [271, 151] on span at bounding box center [273, 152] width 7 height 7
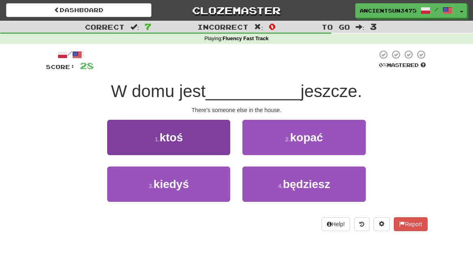
click at [183, 132] on span "ktoś" at bounding box center [172, 137] width 24 height 13
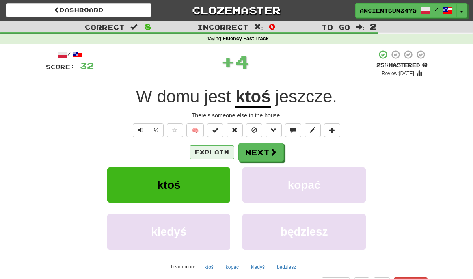
click at [203, 146] on button "Explain" at bounding box center [212, 152] width 45 height 14
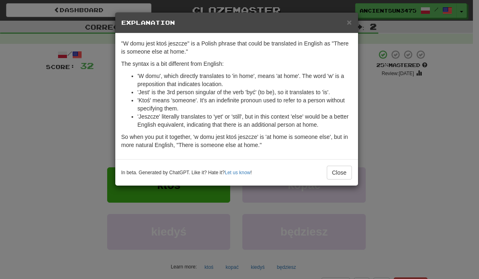
click at [70, 106] on div "× Explanation "W domu jest ktoś jeszcze" is a Polish phrase that could be trans…" at bounding box center [239, 139] width 479 height 279
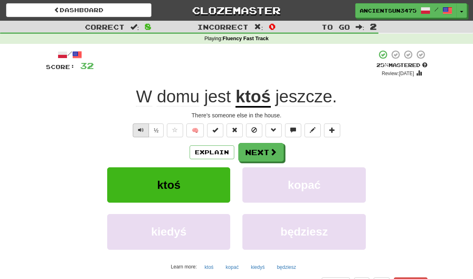
click at [141, 125] on button "Text-to-speech controls" at bounding box center [141, 130] width 16 height 14
click at [143, 129] on span "Text-to-speech controls" at bounding box center [141, 130] width 6 height 6
click at [272, 155] on span at bounding box center [273, 152] width 7 height 7
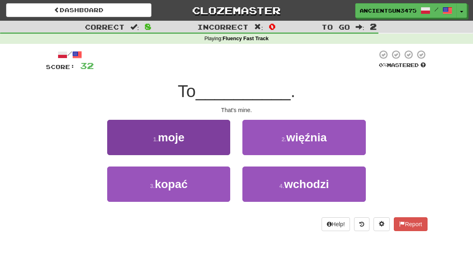
click at [196, 134] on button "1 . moje" at bounding box center [168, 137] width 123 height 35
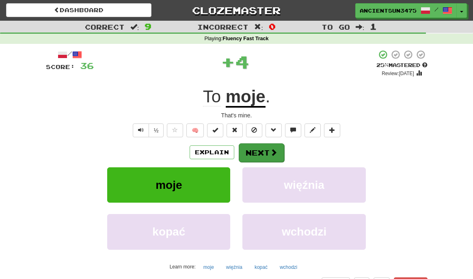
click at [262, 152] on button "Next" at bounding box center [261, 152] width 45 height 19
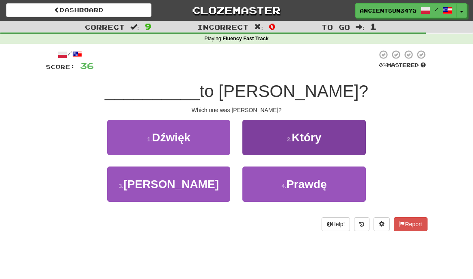
click at [300, 145] on button "2 . Który" at bounding box center [303, 137] width 123 height 35
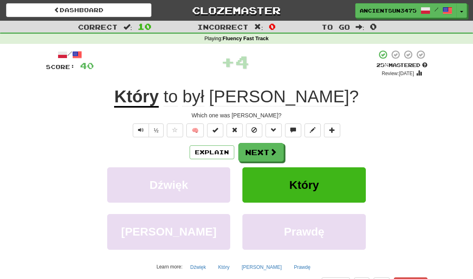
click at [204, 99] on span "był" at bounding box center [193, 96] width 22 height 19
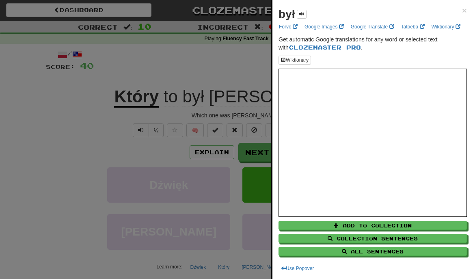
click at [248, 99] on div at bounding box center [236, 139] width 473 height 279
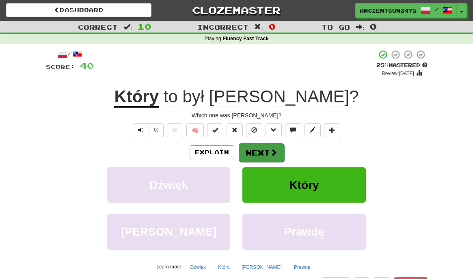
click at [279, 152] on button "Next" at bounding box center [261, 152] width 45 height 19
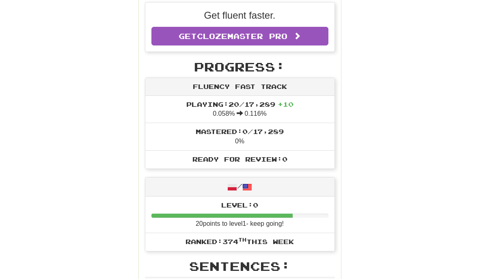
scroll to position [0, 0]
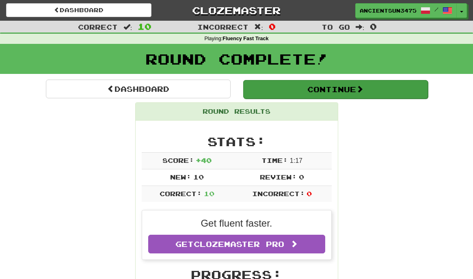
click at [337, 93] on button "Continue" at bounding box center [335, 89] width 185 height 19
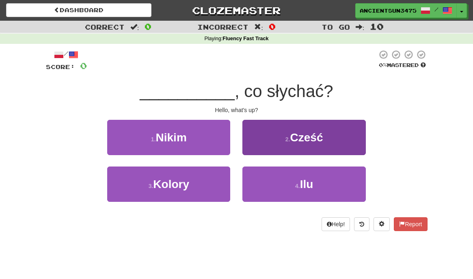
click at [325, 143] on button "2 . Cześć" at bounding box center [303, 137] width 123 height 35
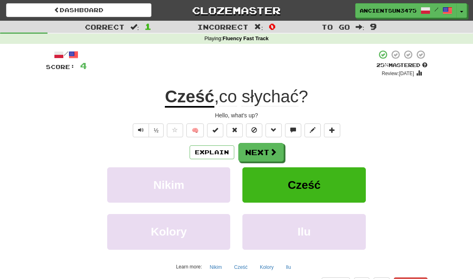
click at [285, 185] on button "Cześć" at bounding box center [303, 184] width 123 height 35
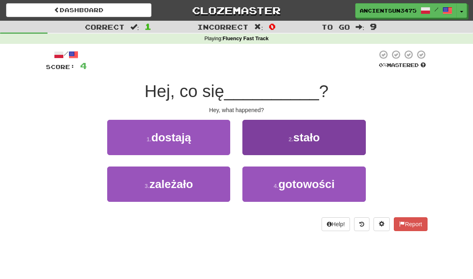
click at [263, 130] on button "2 . stało" at bounding box center [303, 137] width 123 height 35
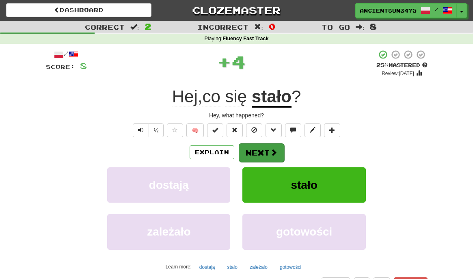
click at [248, 150] on button "Next" at bounding box center [261, 152] width 45 height 19
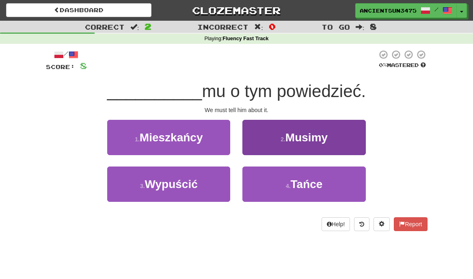
click at [266, 132] on button "2 . Musimy" at bounding box center [303, 137] width 123 height 35
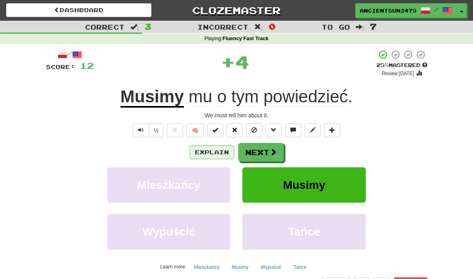
click at [205, 150] on button "Explain" at bounding box center [212, 152] width 45 height 14
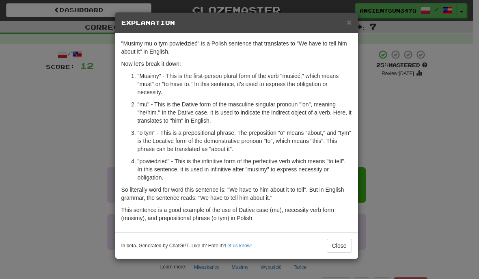
click at [48, 110] on div "× Explanation "Musimy mu o tym powiedzieć" is a Polish sentence that translates…" at bounding box center [239, 139] width 479 height 279
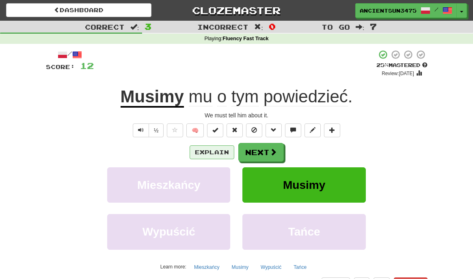
click at [212, 155] on button "Explain" at bounding box center [212, 152] width 45 height 14
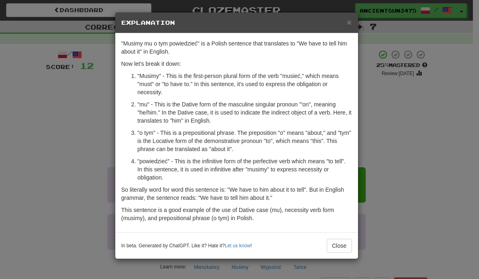
click at [54, 128] on div "× Explanation "Musimy mu o tym powiedzieć" is a Polish sentence that translates…" at bounding box center [239, 139] width 479 height 279
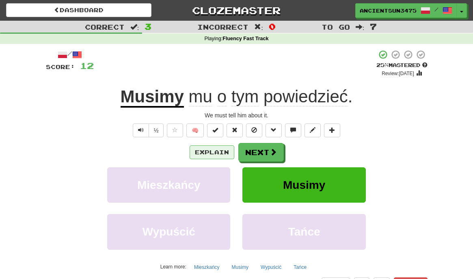
click at [223, 152] on button "Explain" at bounding box center [212, 152] width 45 height 14
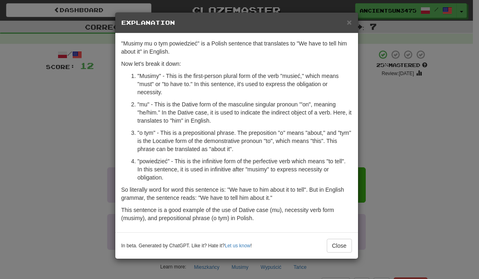
click at [91, 104] on div "× Explanation "Musimy mu o tym powiedzieć" is a Polish sentence that translates…" at bounding box center [239, 139] width 479 height 279
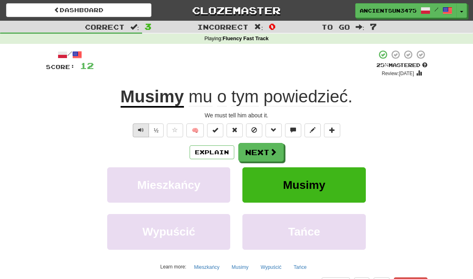
click at [147, 125] on button "Text-to-speech controls" at bounding box center [141, 130] width 16 height 14
click at [202, 147] on button "Explain" at bounding box center [212, 152] width 45 height 14
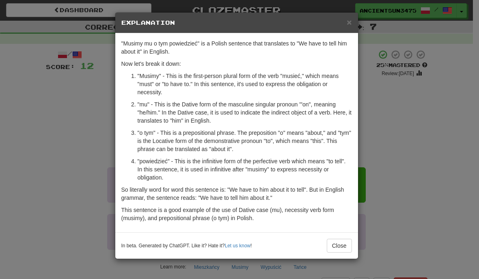
click at [72, 131] on div "× Explanation "Musimy mu o tym powiedzieć" is a Polish sentence that translates…" at bounding box center [239, 139] width 479 height 279
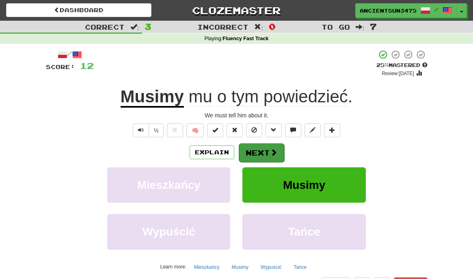
click at [254, 148] on button "Next" at bounding box center [261, 152] width 45 height 19
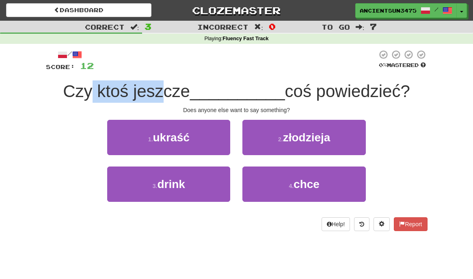
drag, startPoint x: 91, startPoint y: 93, endPoint x: 167, endPoint y: 93, distance: 75.5
click at [167, 93] on span "Czy ktoś jeszcze" at bounding box center [126, 91] width 127 height 19
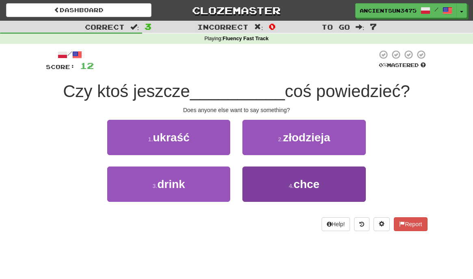
click at [323, 195] on button "4 . chce" at bounding box center [303, 183] width 123 height 35
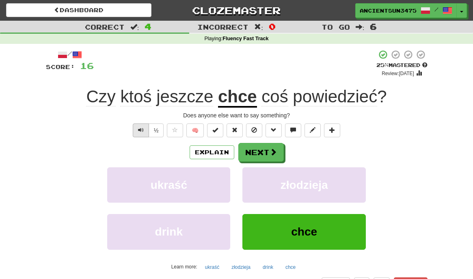
click at [141, 129] on span "Text-to-speech controls" at bounding box center [141, 130] width 6 height 6
click at [224, 149] on button "Explain" at bounding box center [212, 152] width 45 height 14
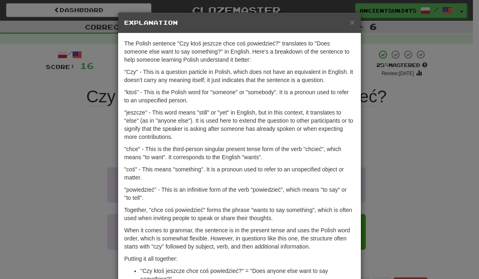
scroll to position [18, 0]
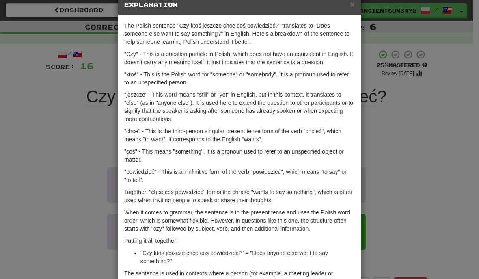
click at [86, 118] on div "× Explanation The Polish sentence "Czy ktoś jeszcze chce coś powiedzieć?" trans…" at bounding box center [239, 139] width 479 height 279
click at [61, 144] on div "× Explanation The Polish sentence "Czy ktoś jeszcze chce coś powiedzieć?" trans…" at bounding box center [239, 139] width 479 height 279
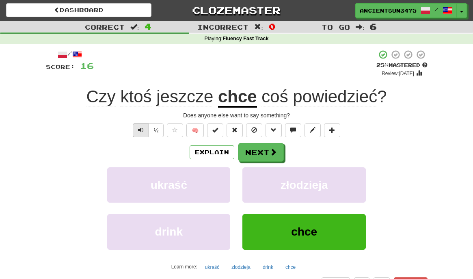
click at [140, 127] on span "Text-to-speech controls" at bounding box center [141, 130] width 6 height 6
click at [137, 127] on button "Text-to-speech controls" at bounding box center [141, 130] width 16 height 14
click at [140, 127] on span "Text-to-speech controls" at bounding box center [141, 130] width 6 height 6
click at [258, 147] on button "Next" at bounding box center [261, 152] width 45 height 19
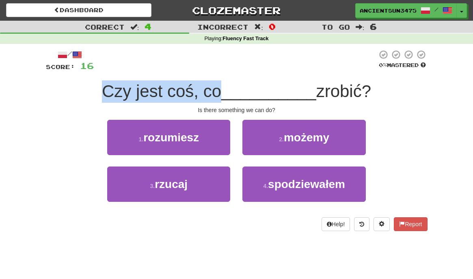
drag, startPoint x: 102, startPoint y: 89, endPoint x: 219, endPoint y: 93, distance: 117.0
click at [219, 93] on span "Czy jest coś, co" at bounding box center [161, 91] width 119 height 19
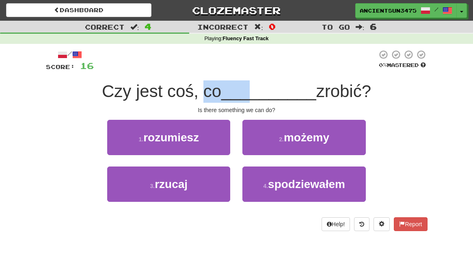
drag, startPoint x: 204, startPoint y: 92, endPoint x: 250, endPoint y: 93, distance: 45.5
click at [248, 93] on div "Czy jest coś, co __________ zrobić?" at bounding box center [237, 91] width 382 height 22
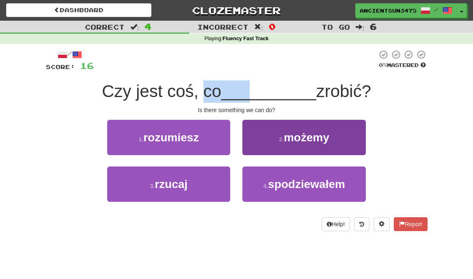
click at [317, 143] on button "2 . możemy" at bounding box center [303, 137] width 123 height 35
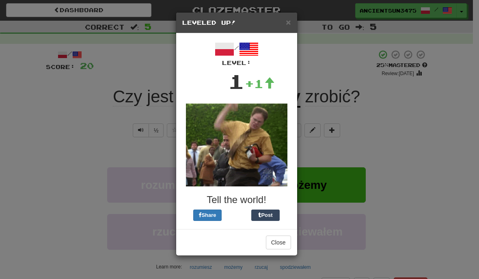
click at [107, 106] on div "× Leveled Up! / Level: 1 +1 Tell the world! Share Post Close" at bounding box center [239, 139] width 479 height 279
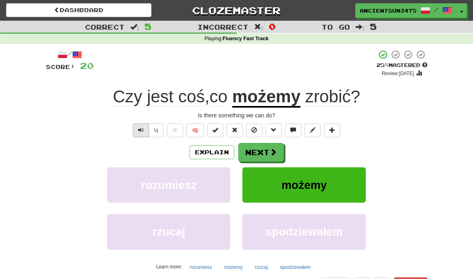
click at [134, 132] on button "Text-to-speech controls" at bounding box center [141, 130] width 16 height 14
click at [273, 150] on span at bounding box center [273, 152] width 7 height 7
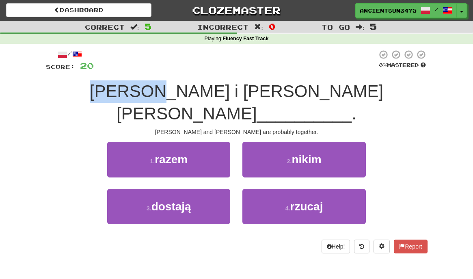
drag, startPoint x: 114, startPoint y: 92, endPoint x: 165, endPoint y: 95, distance: 51.2
click at [165, 95] on span "Tom i Mary są chyba" at bounding box center [237, 102] width 294 height 41
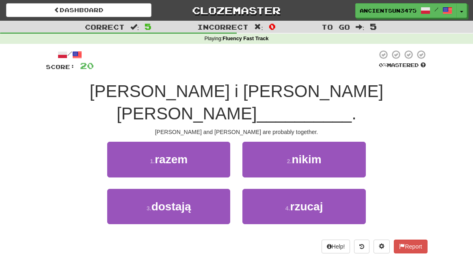
click at [53, 142] on div "1 . razem 2 . nikim" at bounding box center [237, 165] width 406 height 47
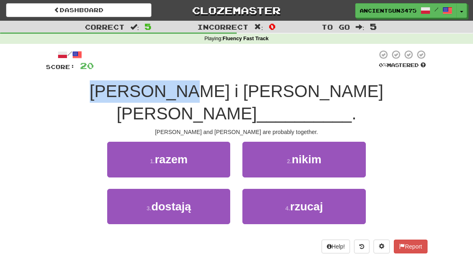
drag, startPoint x: 112, startPoint y: 91, endPoint x: 191, endPoint y: 92, distance: 78.8
click at [191, 92] on span "Tom i Mary są chyba" at bounding box center [237, 102] width 294 height 41
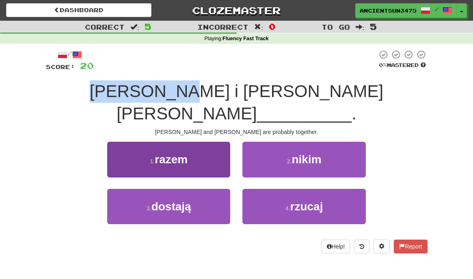
click at [177, 153] on span "razem" at bounding box center [171, 159] width 33 height 13
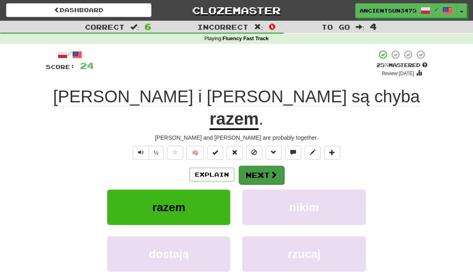
click at [275, 171] on span at bounding box center [273, 174] width 7 height 7
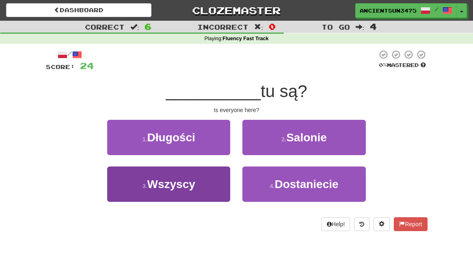
click at [123, 185] on button "3 . Wszyscy" at bounding box center [168, 183] width 123 height 35
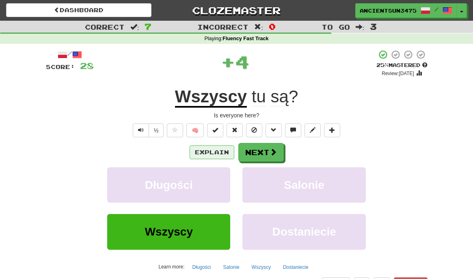
click at [213, 151] on button "Explain" at bounding box center [212, 152] width 45 height 14
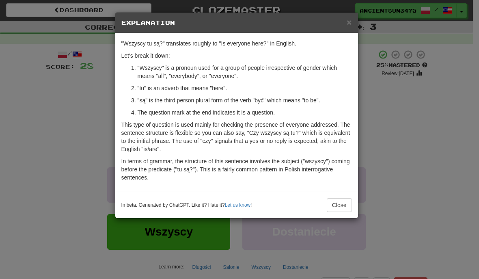
click at [346, 25] on h5 "Explanation" at bounding box center [236, 23] width 231 height 8
click at [347, 25] on span "×" at bounding box center [349, 21] width 5 height 9
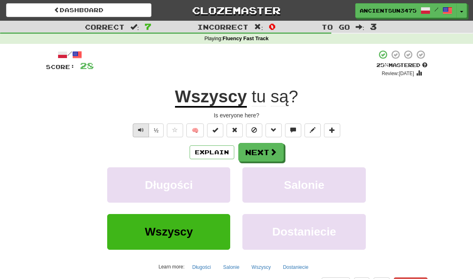
click at [136, 128] on button "Text-to-speech controls" at bounding box center [141, 130] width 16 height 14
click at [191, 149] on button "Explain" at bounding box center [212, 152] width 45 height 14
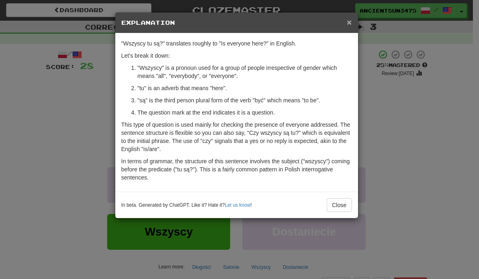
click at [349, 20] on span "×" at bounding box center [349, 21] width 5 height 9
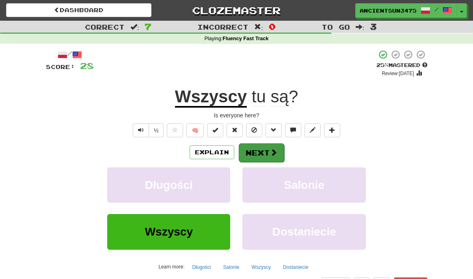
click at [266, 154] on button "Next" at bounding box center [261, 152] width 45 height 19
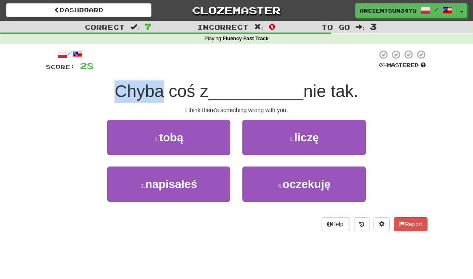
drag, startPoint x: 114, startPoint y: 89, endPoint x: 163, endPoint y: 90, distance: 48.7
click at [163, 90] on span "Chyba coś z" at bounding box center [161, 91] width 94 height 19
click at [121, 91] on span "Chyba coś z" at bounding box center [161, 91] width 94 height 19
drag, startPoint x: 121, startPoint y: 91, endPoint x: 209, endPoint y: 91, distance: 88.1
click at [208, 91] on span "Chyba coś z" at bounding box center [161, 91] width 94 height 19
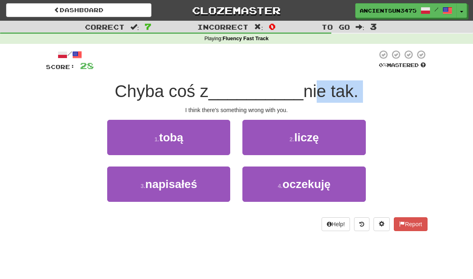
drag, startPoint x: 309, startPoint y: 93, endPoint x: 338, endPoint y: 102, distance: 30.4
click at [338, 102] on div "/ Score: 28 0 % Mastered Chyba coś z __________ nie tak. I think there's someth…" at bounding box center [237, 140] width 382 height 181
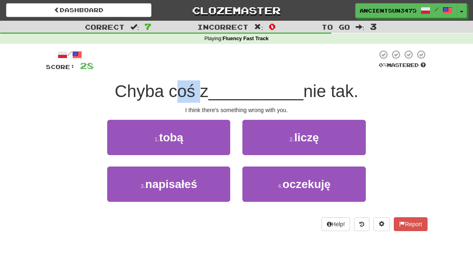
drag, startPoint x: 192, startPoint y: 92, endPoint x: 199, endPoint y: 92, distance: 6.9
click at [199, 92] on span "Chyba coś z" at bounding box center [161, 91] width 94 height 19
click at [176, 93] on span "Chyba coś z" at bounding box center [161, 91] width 94 height 19
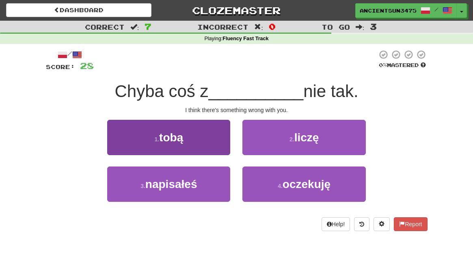
click at [177, 123] on button "1 . tobą" at bounding box center [168, 137] width 123 height 35
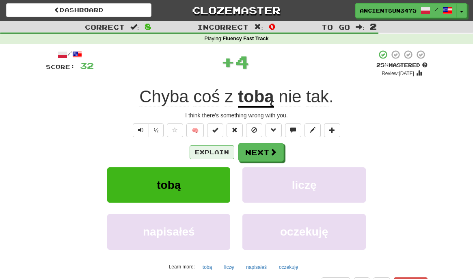
click at [220, 154] on button "Explain" at bounding box center [212, 152] width 45 height 14
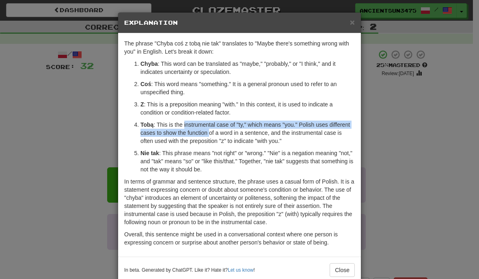
drag, startPoint x: 181, startPoint y: 124, endPoint x: 207, endPoint y: 132, distance: 27.1
click at [207, 132] on p "Tobą : This is the instrumental case of "ty," which means "you." Polish uses di…" at bounding box center [247, 133] width 214 height 24
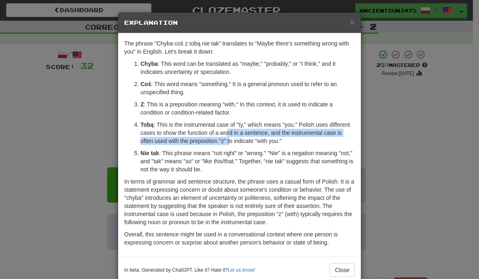
click at [229, 136] on p "Tobą : This is the instrumental case of "ty," which means "you." Polish uses di…" at bounding box center [247, 133] width 214 height 24
drag, startPoint x: 169, startPoint y: 135, endPoint x: 207, endPoint y: 147, distance: 39.9
click at [207, 147] on ol "Chyba : This word can be translated as "maybe," "probably," or "I think," and i…" at bounding box center [239, 117] width 231 height 114
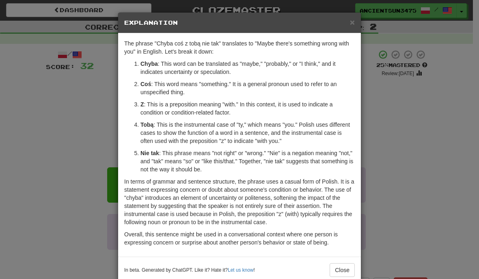
click at [90, 135] on div "× Explanation The phrase "Chyba coś z tobą nie tak" translates to "Maybe there'…" at bounding box center [239, 139] width 479 height 279
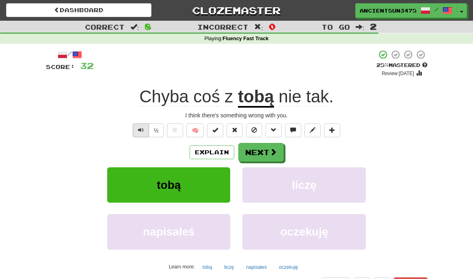
click at [138, 127] on span "Text-to-speech controls" at bounding box center [141, 130] width 6 height 6
click at [215, 150] on button "Explain" at bounding box center [212, 152] width 45 height 14
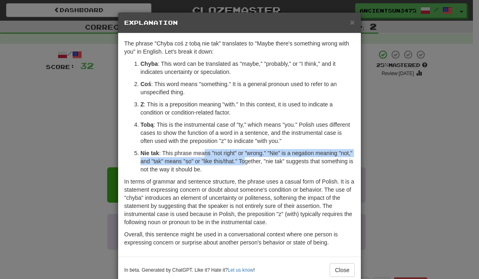
drag, startPoint x: 203, startPoint y: 151, endPoint x: 260, endPoint y: 161, distance: 58.4
click at [260, 161] on p "Nie tak : This phrase means "not right" or "wrong." "Nie" is a negation meaning…" at bounding box center [247, 161] width 214 height 24
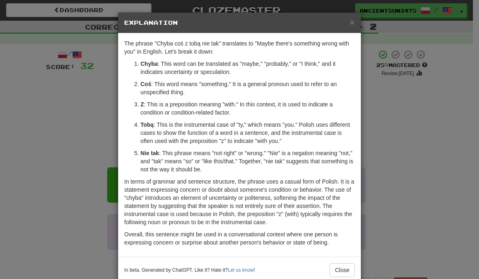
click at [170, 154] on p "Nie tak : This phrase means "not right" or "wrong." "Nie" is a negation meaning…" at bounding box center [247, 161] width 214 height 24
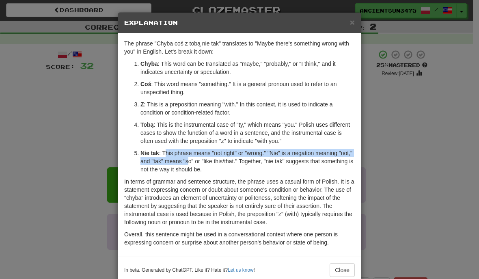
drag, startPoint x: 163, startPoint y: 154, endPoint x: 204, endPoint y: 160, distance: 41.3
click at [204, 160] on p "Nie tak : This phrase means "not right" or "wrong." "Nie" is a negation meaning…" at bounding box center [247, 161] width 214 height 24
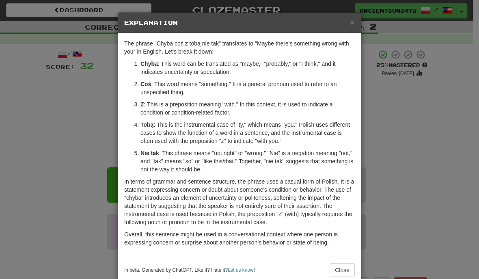
click at [234, 165] on p "Nie tak : This phrase means "not right" or "wrong." "Nie" is a negation meaning…" at bounding box center [247, 161] width 214 height 24
click at [344, 26] on h5 "Explanation" at bounding box center [239, 23] width 231 height 8
click at [350, 23] on span "×" at bounding box center [352, 21] width 5 height 9
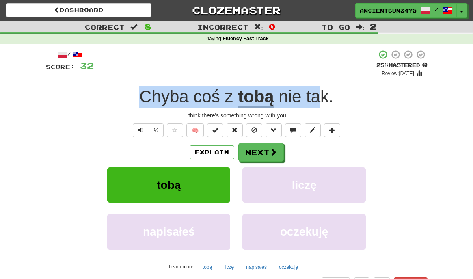
drag, startPoint x: 132, startPoint y: 94, endPoint x: 321, endPoint y: 101, distance: 189.3
click at [321, 101] on div "Chyba coś z tobą nie tak ." at bounding box center [237, 97] width 382 height 22
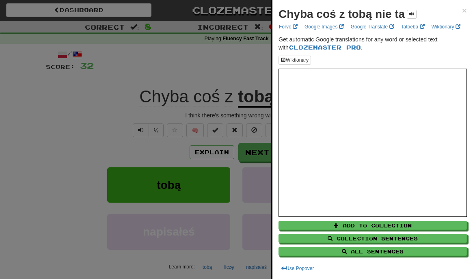
click at [464, 9] on div "Chyba coś z tobą nie ta × Forvo Google Images Google Translate Tatoeba Wiktiona…" at bounding box center [372, 139] width 201 height 279
click at [462, 8] on div "Chyba coś z tobą nie ta × Forvo Google Images Google Translate Tatoeba Wiktiona…" at bounding box center [372, 139] width 201 height 279
click at [462, 11] on span "×" at bounding box center [464, 10] width 5 height 9
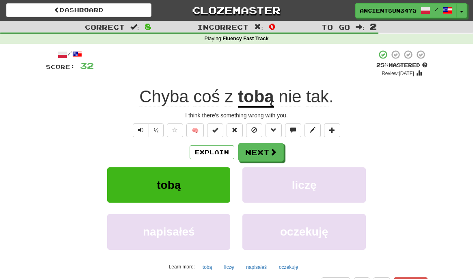
drag, startPoint x: 389, startPoint y: 80, endPoint x: 369, endPoint y: 83, distance: 19.4
click at [388, 80] on div "/ Score: 32 + 4 25 % Mastered Review: 2025-09-20 Chyba coś z tobą nie tak . I t…" at bounding box center [237, 177] width 382 height 255
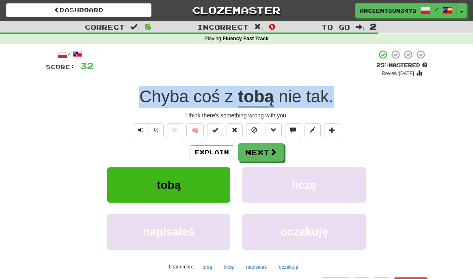
copy div "Chyba coś z tobą nie tak ."
click at [139, 134] on button "Text-to-speech controls" at bounding box center [141, 130] width 16 height 14
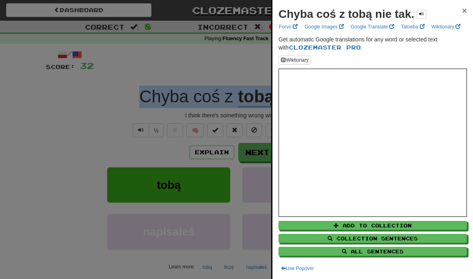
click at [462, 15] on span "×" at bounding box center [464, 10] width 5 height 9
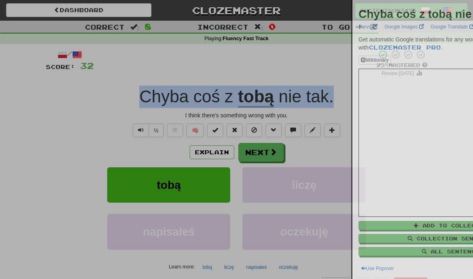
click at [459, 14] on div "Chyba coś z tobą nie tak." at bounding box center [432, 14] width 148 height 16
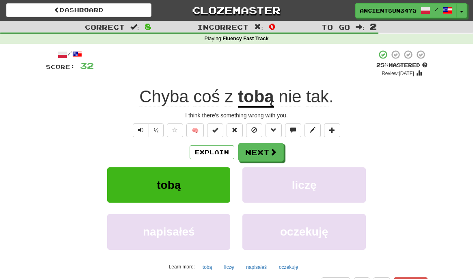
click at [424, 113] on div "I think there's something wrong with you." at bounding box center [237, 115] width 382 height 8
click at [271, 149] on span at bounding box center [273, 152] width 7 height 7
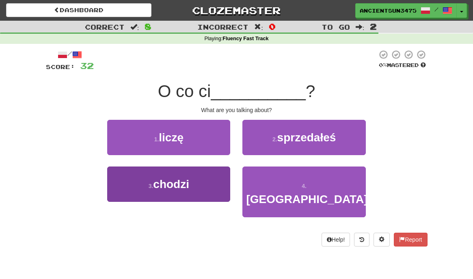
click at [205, 179] on button "3 . chodzi" at bounding box center [168, 183] width 123 height 35
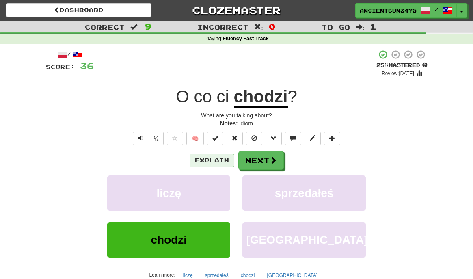
click at [204, 159] on button "Explain" at bounding box center [212, 160] width 45 height 14
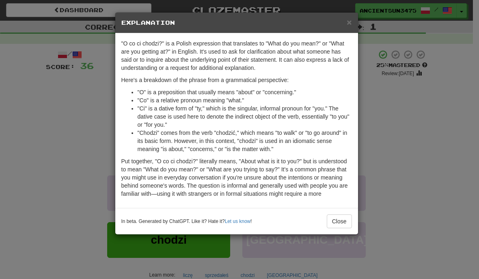
click at [151, 162] on p "Put together, "O co ci chodzi?" literally means, "About what is it to you?" but…" at bounding box center [236, 177] width 231 height 41
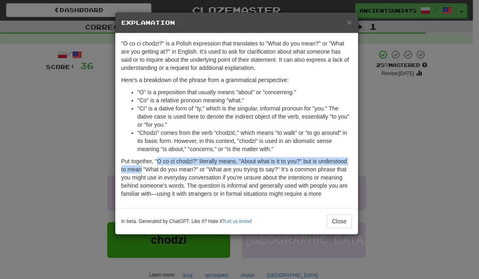
drag, startPoint x: 157, startPoint y: 161, endPoint x: 173, endPoint y: 165, distance: 17.1
click at [173, 165] on p "Put together, "O co ci chodzi?" literally means, "About what is it to you?" but…" at bounding box center [236, 177] width 231 height 41
click at [171, 164] on p "Put together, "O co ci chodzi?" literally means, "About what is it to you?" but…" at bounding box center [236, 177] width 231 height 41
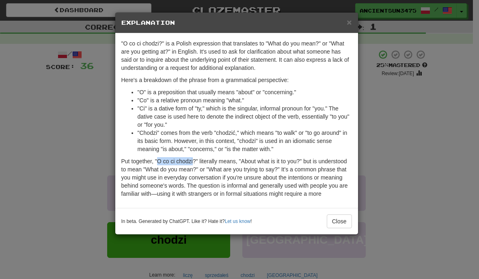
drag, startPoint x: 159, startPoint y: 162, endPoint x: 195, endPoint y: 163, distance: 36.1
click at [195, 163] on p "Put together, "O co ci chodzi?" literally means, "About what is it to you?" but…" at bounding box center [236, 177] width 231 height 41
copy p "O co ci chodzi"
click at [389, 181] on div "× Explanation "O co ci chodzi?" is a Polish expression that translates to "What…" at bounding box center [239, 139] width 479 height 279
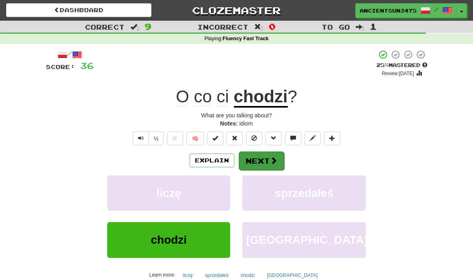
click at [264, 158] on button "Next" at bounding box center [261, 160] width 45 height 19
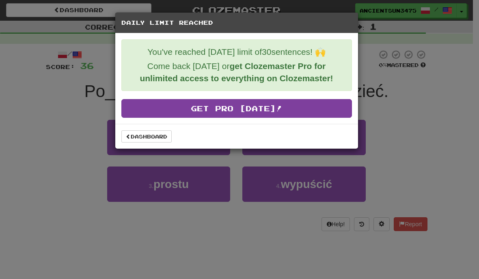
click at [198, 116] on link "Get Pro Today!" at bounding box center [236, 108] width 231 height 19
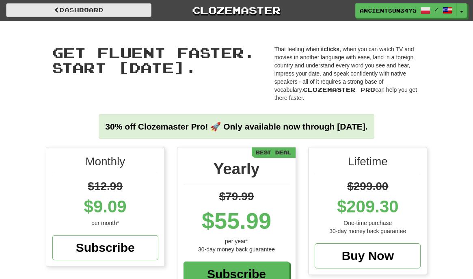
click at [121, 12] on link "Dashboard" at bounding box center [78, 10] width 145 height 14
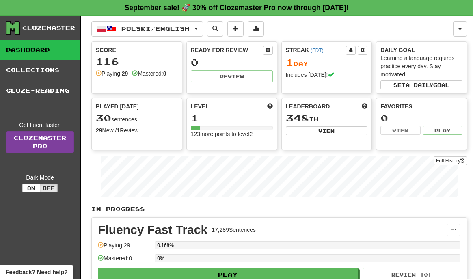
click at [43, 142] on link "Clozemaster Pro" at bounding box center [40, 142] width 68 height 22
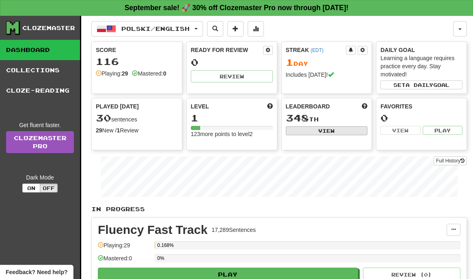
click at [351, 126] on button "View" at bounding box center [327, 130] width 82 height 9
select select "**********"
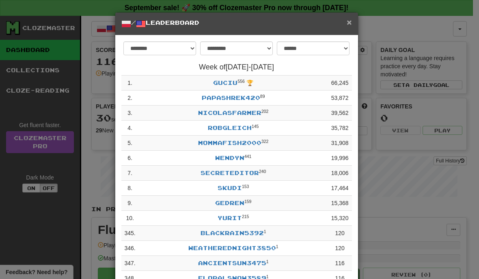
click at [348, 26] on span "×" at bounding box center [349, 21] width 5 height 9
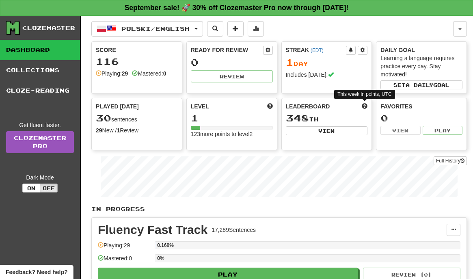
click at [365, 106] on span at bounding box center [365, 106] width 6 height 6
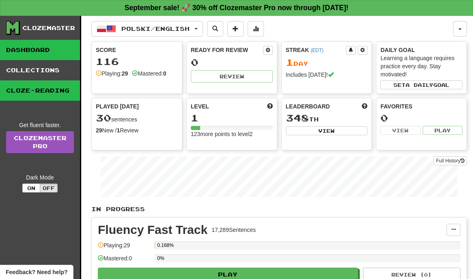
click at [35, 95] on link "Cloze-Reading" at bounding box center [40, 90] width 80 height 20
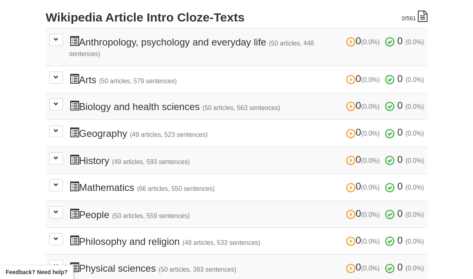
scroll to position [127, 0]
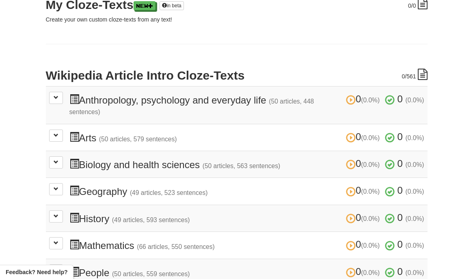
click at [45, 97] on div "Cloze-Reading Learning Polish from English Improve your reading skills by filli…" at bounding box center [237, 147] width 394 height 508
click at [54, 97] on span at bounding box center [56, 97] width 5 height 5
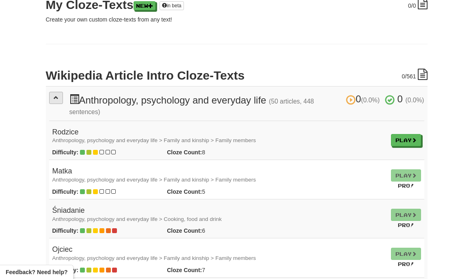
click at [54, 97] on span at bounding box center [56, 97] width 5 height 5
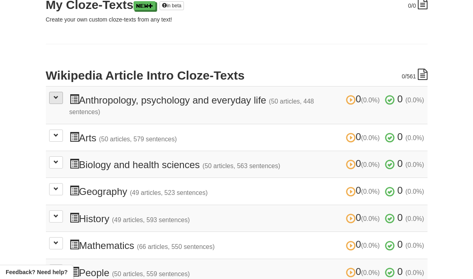
click at [54, 97] on span at bounding box center [56, 97] width 5 height 5
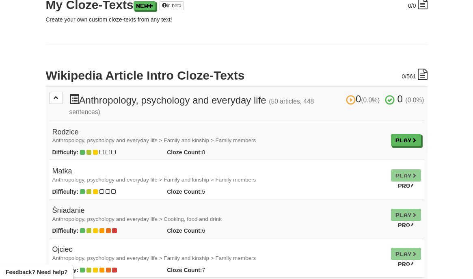
click at [51, 96] on button at bounding box center [56, 98] width 14 height 12
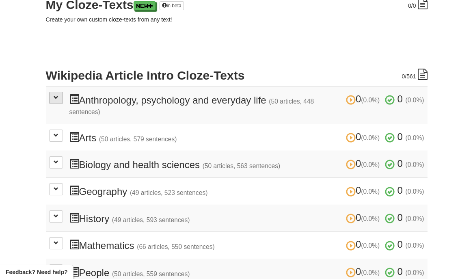
click at [51, 96] on button at bounding box center [56, 98] width 14 height 12
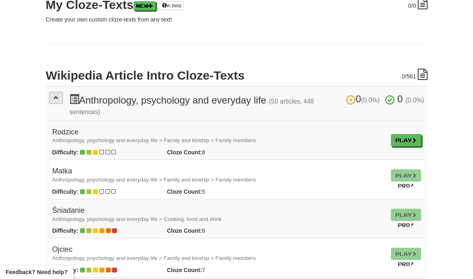
click at [51, 96] on button at bounding box center [56, 98] width 14 height 12
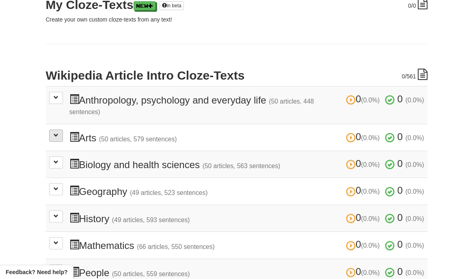
click at [63, 133] on button at bounding box center [56, 136] width 14 height 12
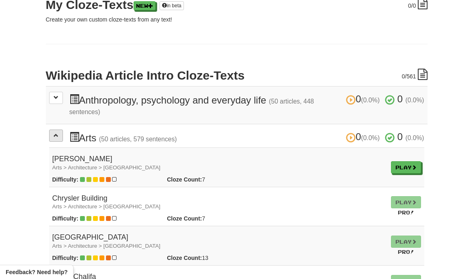
click at [62, 130] on button at bounding box center [56, 136] width 14 height 12
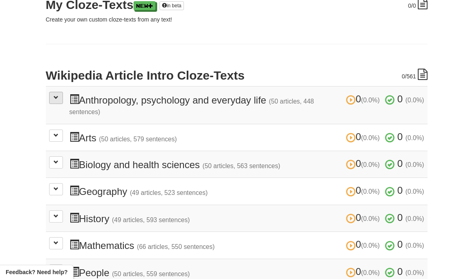
click at [58, 97] on button at bounding box center [56, 98] width 14 height 12
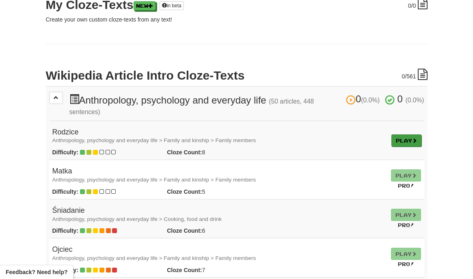
click at [414, 140] on span at bounding box center [414, 140] width 5 height 5
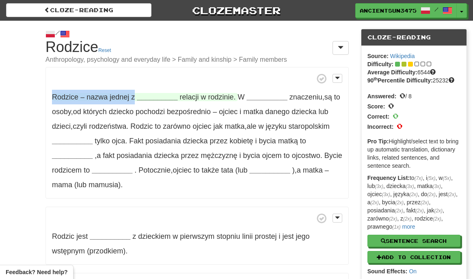
drag, startPoint x: 54, startPoint y: 96, endPoint x: 132, endPoint y: 96, distance: 78.0
click at [134, 96] on span "Rodzice – nazwa jednej z" at bounding box center [94, 97] width 85 height 8
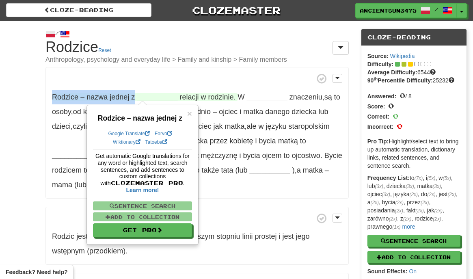
click at [114, 97] on span "jednej" at bounding box center [119, 97] width 19 height 8
drag, startPoint x: 108, startPoint y: 97, endPoint x: 91, endPoint y: 97, distance: 16.2
click at [91, 97] on span "Rodzice – nazwa jednej z" at bounding box center [94, 97] width 85 height 8
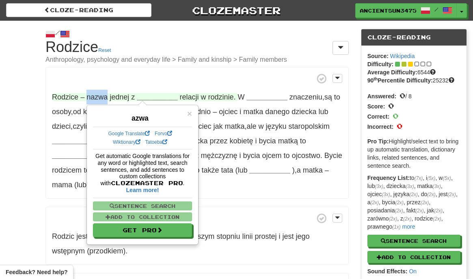
drag, startPoint x: 86, startPoint y: 99, endPoint x: 108, endPoint y: 97, distance: 21.6
click at [108, 97] on span "Rodzice – nazwa jednej z" at bounding box center [94, 97] width 85 height 8
click at [103, 104] on p "Rodzice – nazwa jednej z __________ relacji w rodzinie . W __________ znaczeniu…" at bounding box center [196, 133] width 303 height 132
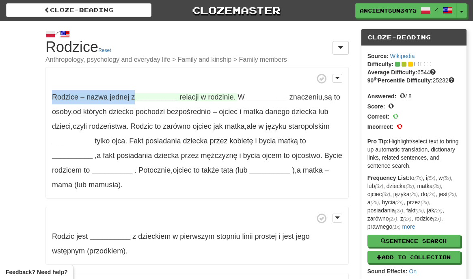
drag, startPoint x: 53, startPoint y: 97, endPoint x: 132, endPoint y: 98, distance: 79.2
click at [133, 98] on span "Rodzice – nazwa jednej z" at bounding box center [94, 97] width 85 height 8
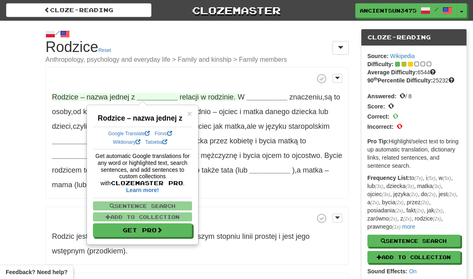
click at [40, 114] on div "/ Cloze-[GEOGRAPHIC_DATA] Rodzice Reset Anthropology, psychology and everyday l…" at bounding box center [196, 186] width 315 height 331
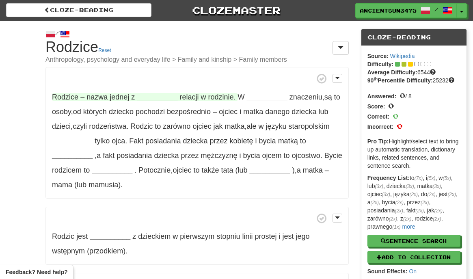
click at [89, 99] on span "nazwa" at bounding box center [96, 97] width 21 height 8
drag, startPoint x: 88, startPoint y: 98, endPoint x: 127, endPoint y: 97, distance: 39.4
click at [130, 97] on span "Rodzice – nazwa jednej z" at bounding box center [94, 97] width 85 height 8
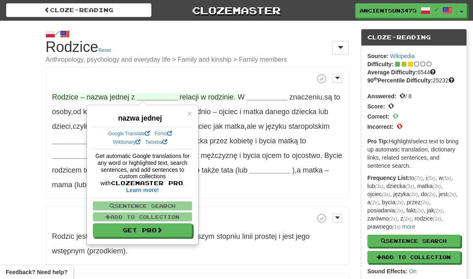
click at [61, 93] on span "Rodzice" at bounding box center [65, 97] width 26 height 8
click at [150, 100] on strong "__________" at bounding box center [157, 97] width 41 height 8
click at [196, 111] on div "× nazwa jednej Google Translate Forvo Wiktionary Tatoeba Get automatic Google t…" at bounding box center [142, 175] width 110 height 138
click at [189, 112] on span "×" at bounding box center [189, 113] width 5 height 9
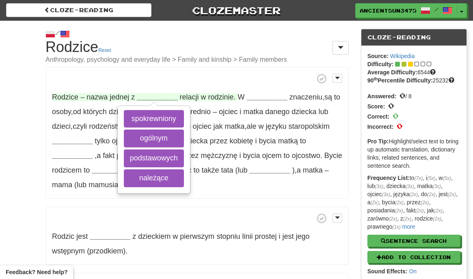
click at [51, 117] on p "Rodzice – nazwa jednej z __________ spokrewniony ogólnym podstawowych należące …" at bounding box center [196, 133] width 303 height 132
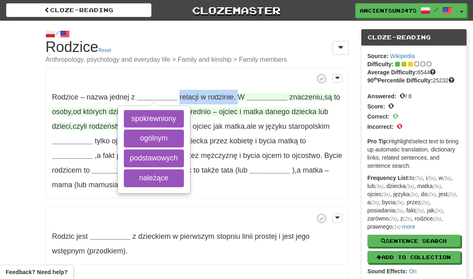
drag, startPoint x: 175, startPoint y: 97, endPoint x: 234, endPoint y: 97, distance: 58.9
click at [234, 97] on p "Rodzice – nazwa jednej z __________ spokrewniony ogólnym podstawowych należące …" at bounding box center [196, 133] width 303 height 132
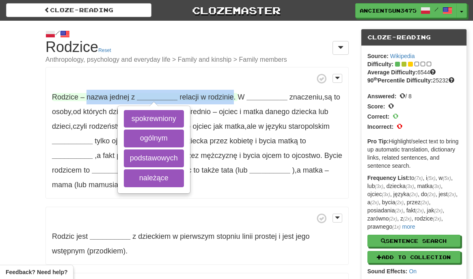
drag, startPoint x: 88, startPoint y: 94, endPoint x: 230, endPoint y: 97, distance: 142.1
click at [230, 97] on span "Rodzice – nazwa jednej z __________ spokrewniony ogólnym podstawowych należące …" at bounding box center [145, 97] width 186 height 8
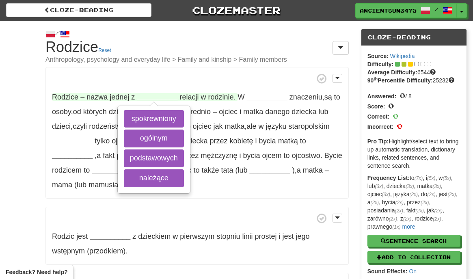
click at [228, 98] on span "rodzinie" at bounding box center [221, 97] width 26 height 8
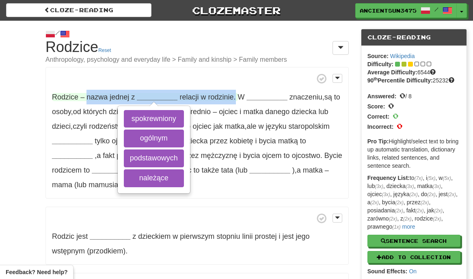
drag, startPoint x: 232, startPoint y: 98, endPoint x: 85, endPoint y: 97, distance: 146.6
click at [85, 97] on span "Rodzice – nazwa jednej z __________ spokrewniony ogólnym podstawowych należące …" at bounding box center [145, 97] width 186 height 8
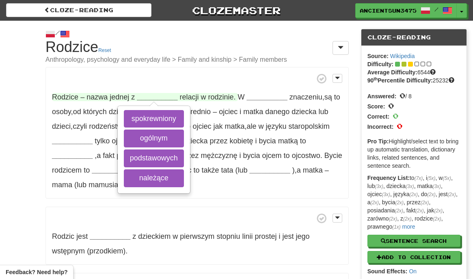
click at [61, 95] on span "Rodzice" at bounding box center [65, 97] width 26 height 8
click at [60, 101] on p "Rodzice – nazwa jednej z __________ spokrewniony ogólnym podstawowych należące …" at bounding box center [196, 133] width 303 height 132
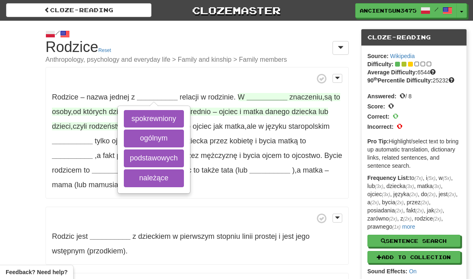
click at [52, 109] on span "osoby" at bounding box center [61, 112] width 19 height 8
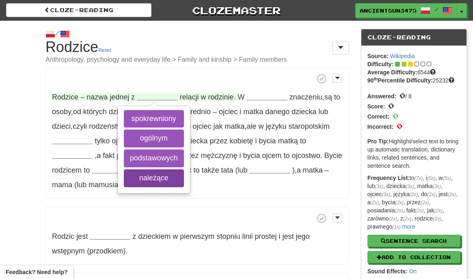
click at [169, 175] on button "należące" at bounding box center [154, 178] width 60 height 18
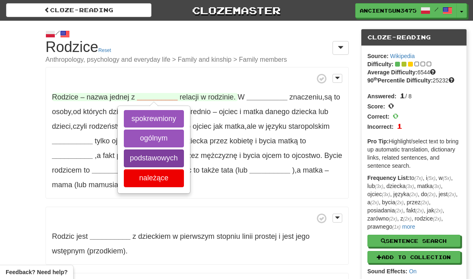
click at [175, 163] on button "podstawowych" at bounding box center [154, 158] width 60 height 18
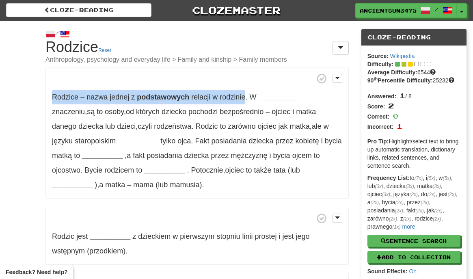
drag, startPoint x: 48, startPoint y: 99, endPoint x: 246, endPoint y: 100, distance: 198.1
click at [246, 100] on p "Rodzice – nazwa jednej z podstawowych relacji w rodzinie . W __________ znaczen…" at bounding box center [196, 133] width 303 height 132
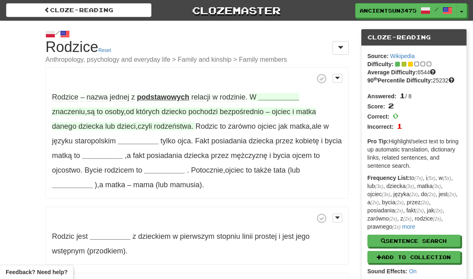
click at [188, 108] on span "pochodzi" at bounding box center [202, 112] width 29 height 8
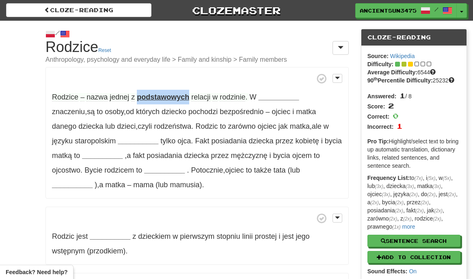
copy strong "podstawowych"
